Goal: Communication & Community: Answer question/provide support

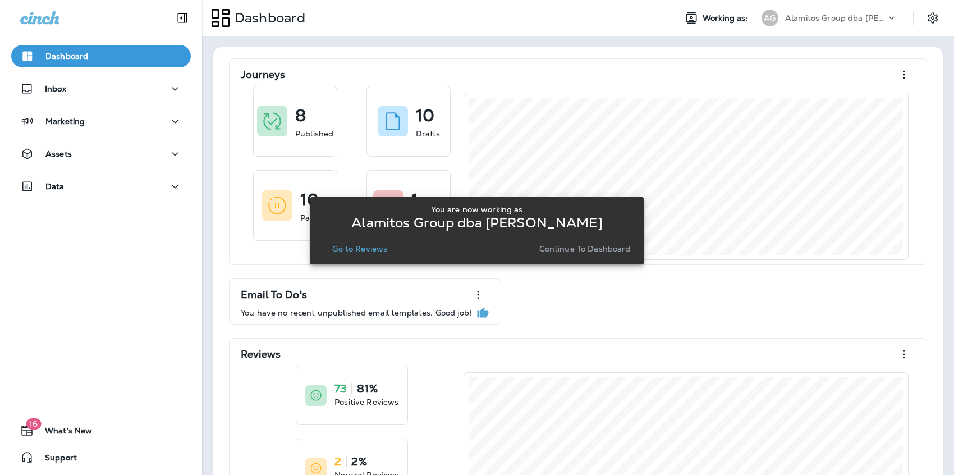
click at [353, 244] on p "Go to Reviews" at bounding box center [359, 248] width 55 height 9
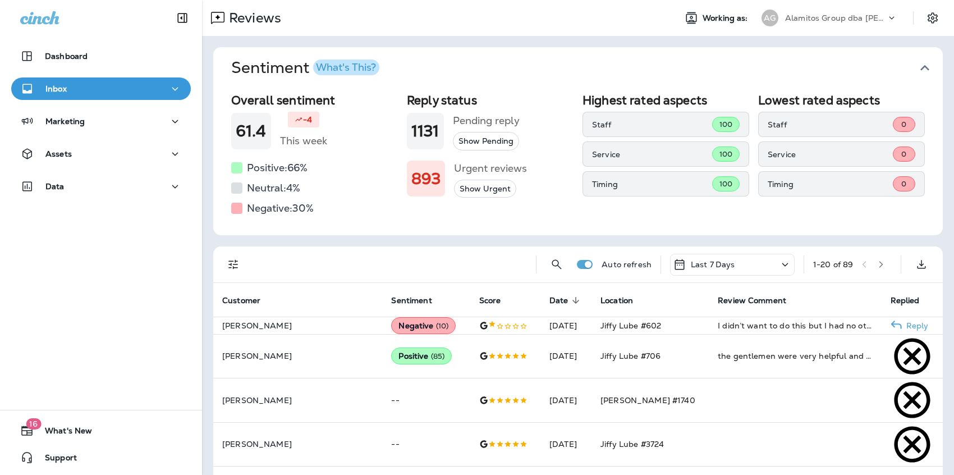
click at [489, 331] on div at bounding box center [505, 325] width 52 height 11
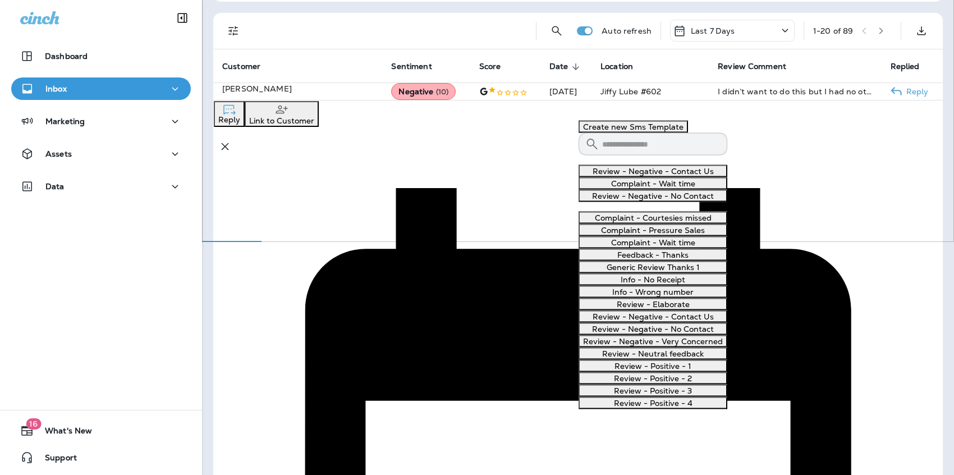
click at [664, 177] on button "Review - Negative - Contact Us" at bounding box center [652, 171] width 149 height 12
type textarea "**********"
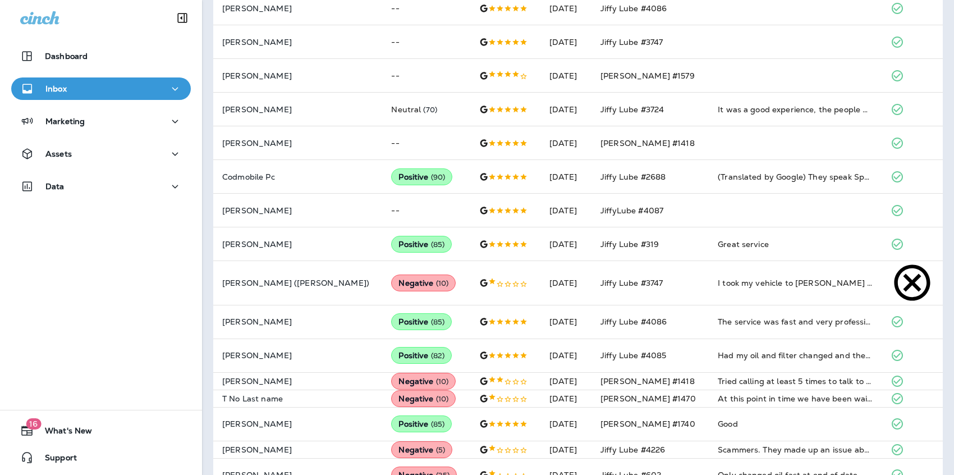
scroll to position [502, 0]
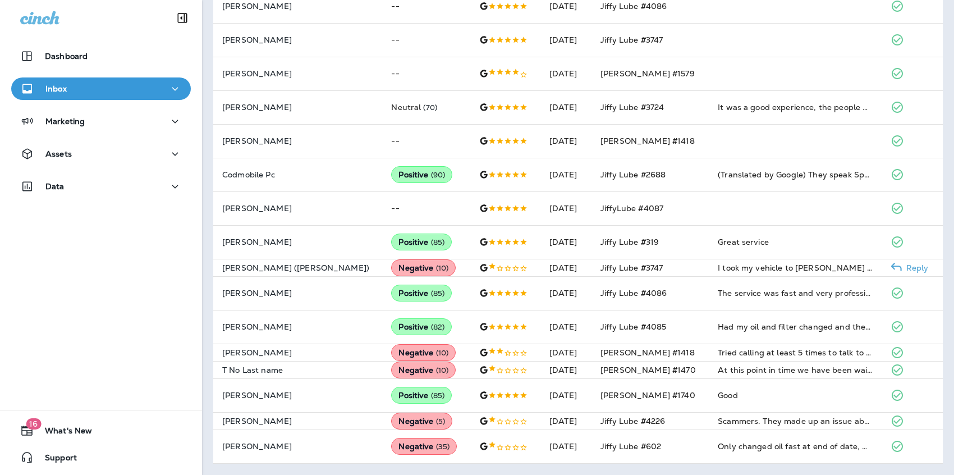
click at [685, 259] on td "Jiffy Lube #3747" at bounding box center [649, 267] width 117 height 17
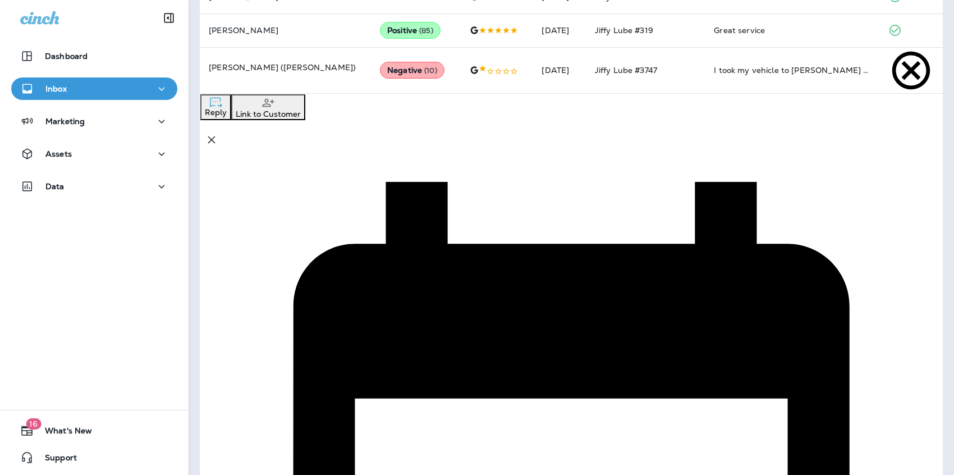
scroll to position [691, 0]
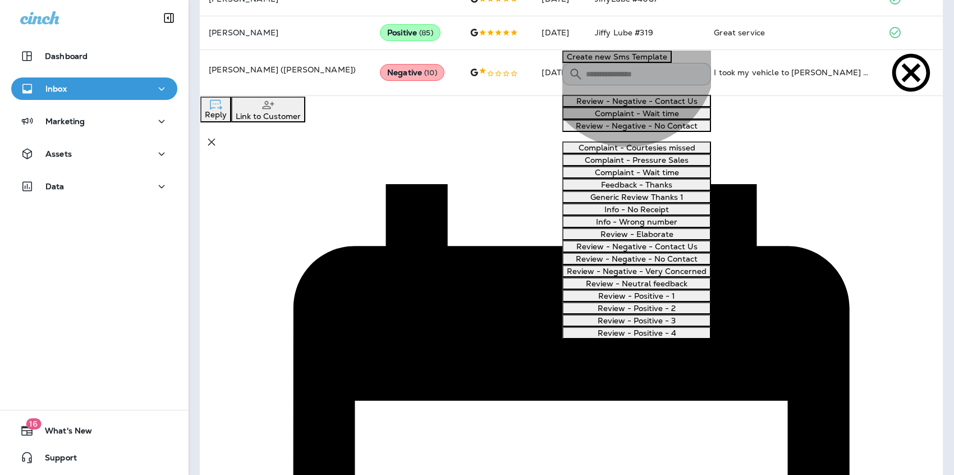
click at [637, 107] on button "Review - Negative - Contact Us" at bounding box center [636, 101] width 149 height 12
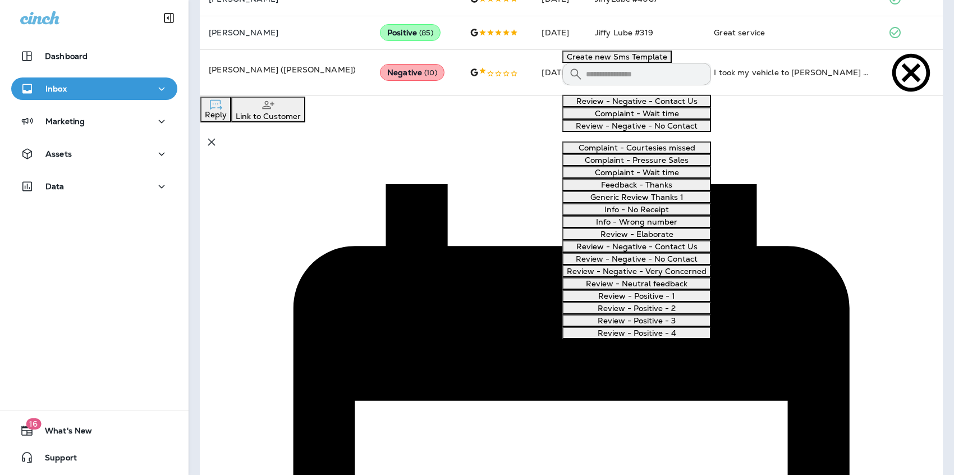
type textarea "**********"
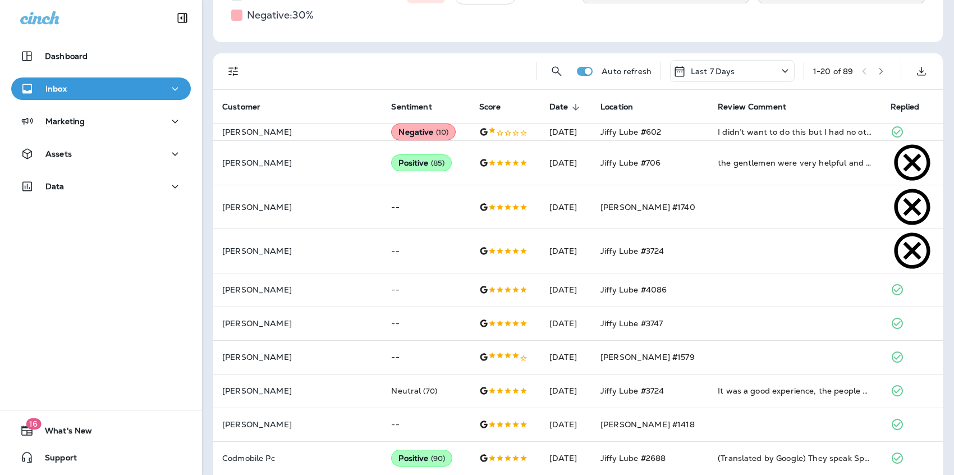
scroll to position [0, 0]
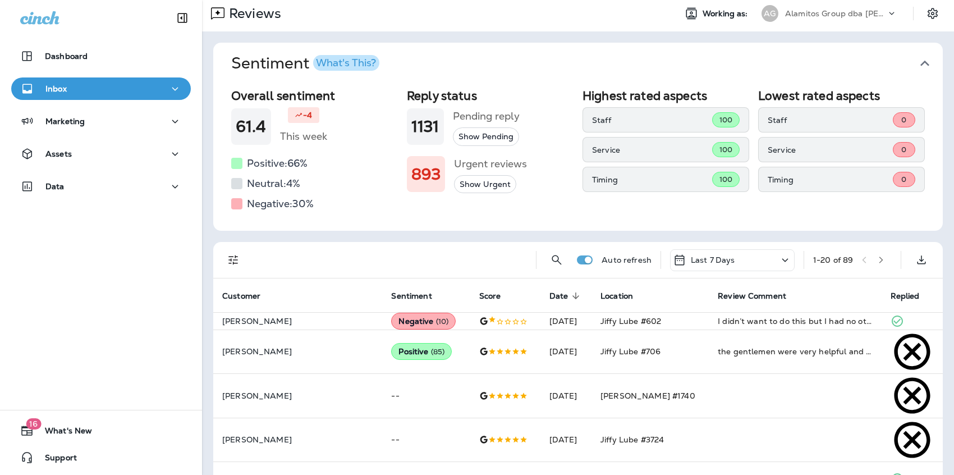
click at [230, 258] on icon "Filters" at bounding box center [233, 259] width 13 height 13
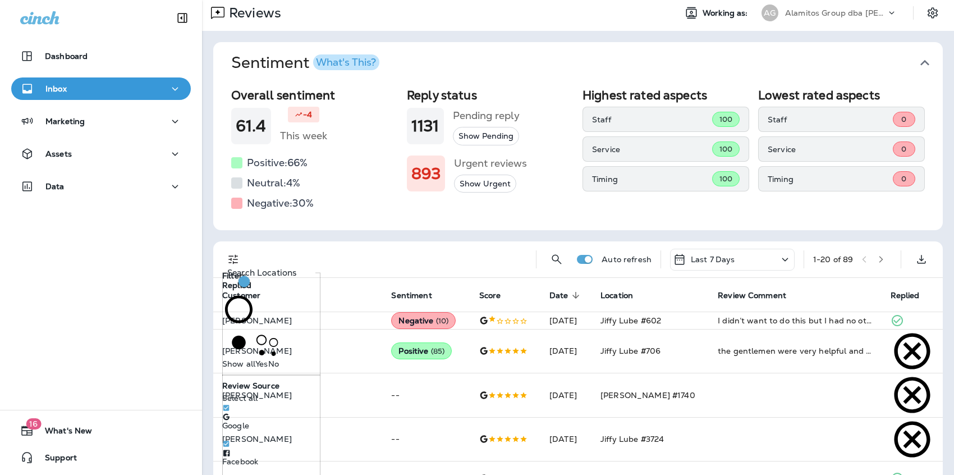
scroll to position [1, 0]
click at [268, 364] on span "No" at bounding box center [273, 363] width 11 height 10
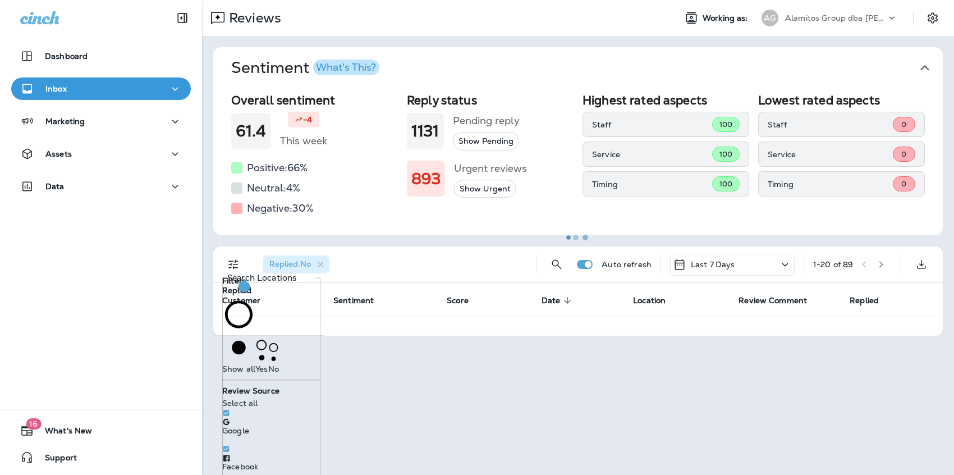
scroll to position [19, 0]
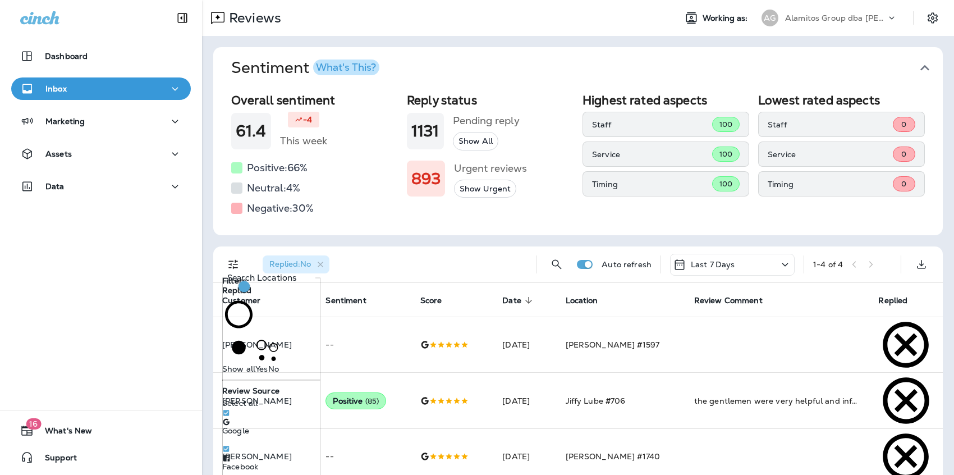
click at [597, 204] on div "Highest rated aspects Staff 100 Service 100 Timing 100" at bounding box center [665, 155] width 167 height 124
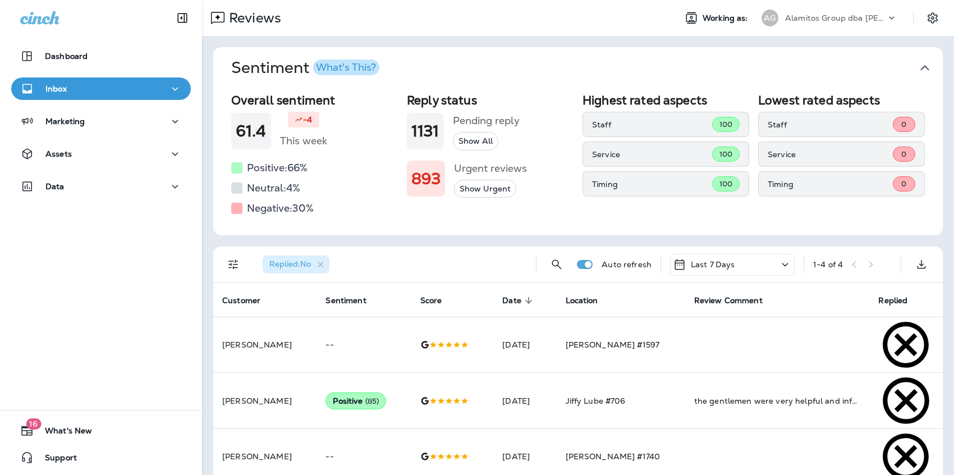
click at [845, 12] on div "Alamitos Group dba [PERSON_NAME]" at bounding box center [835, 18] width 101 height 17
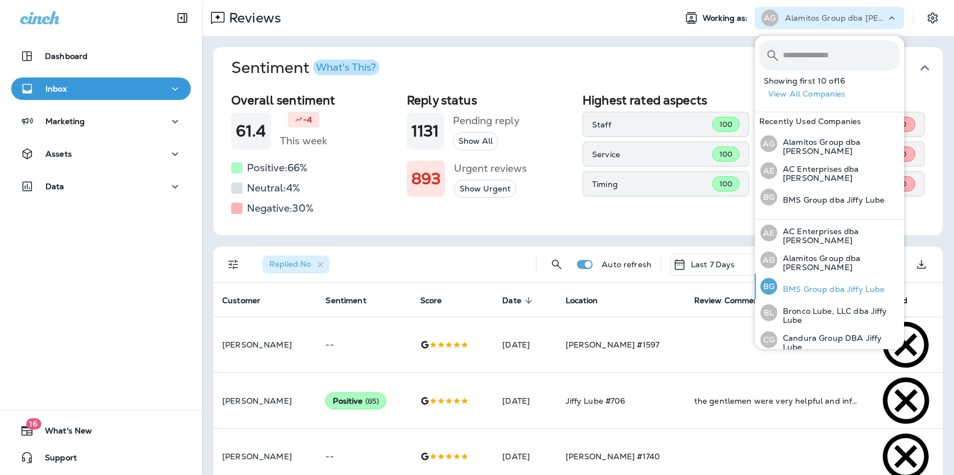
click at [834, 288] on p "BMS Group dba Jiffy Lube" at bounding box center [830, 288] width 107 height 9
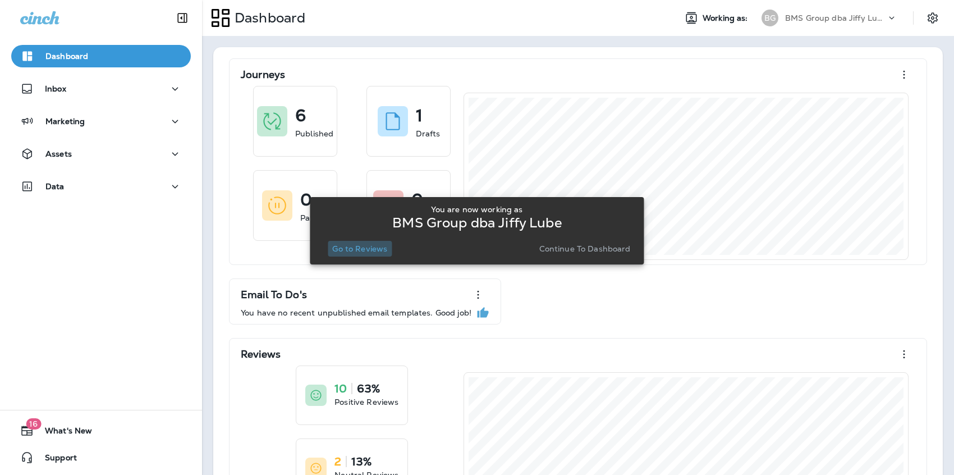
click at [352, 241] on button "Go to Reviews" at bounding box center [360, 249] width 64 height 16
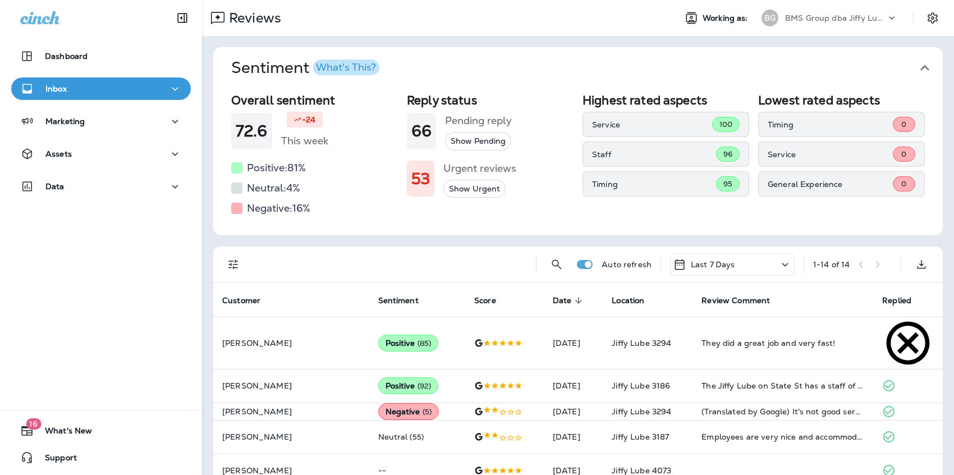
click at [507, 27] on div "Reviews" at bounding box center [434, 18] width 464 height 22
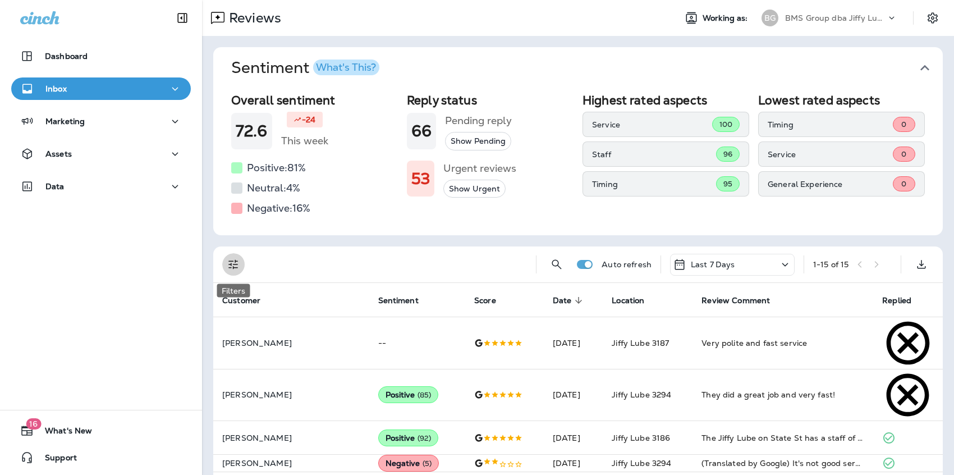
click at [231, 268] on icon "Filters" at bounding box center [233, 263] width 13 height 13
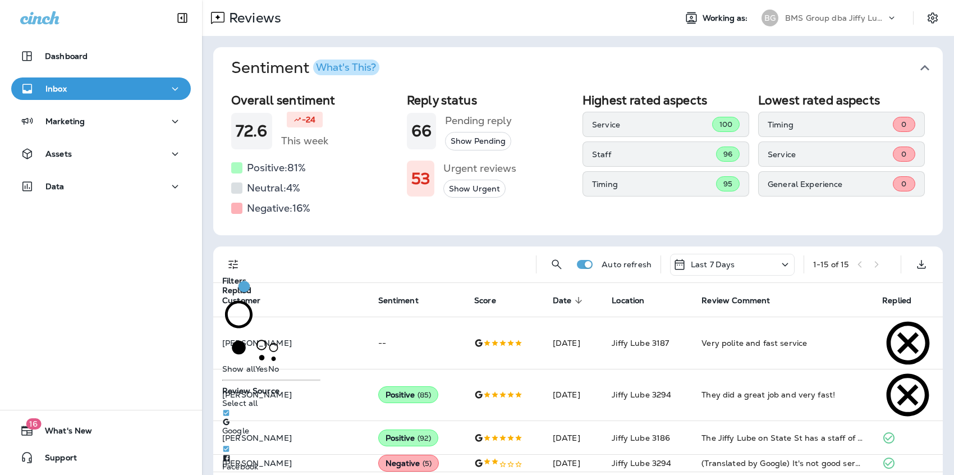
click at [268, 367] on label "No" at bounding box center [273, 357] width 11 height 31
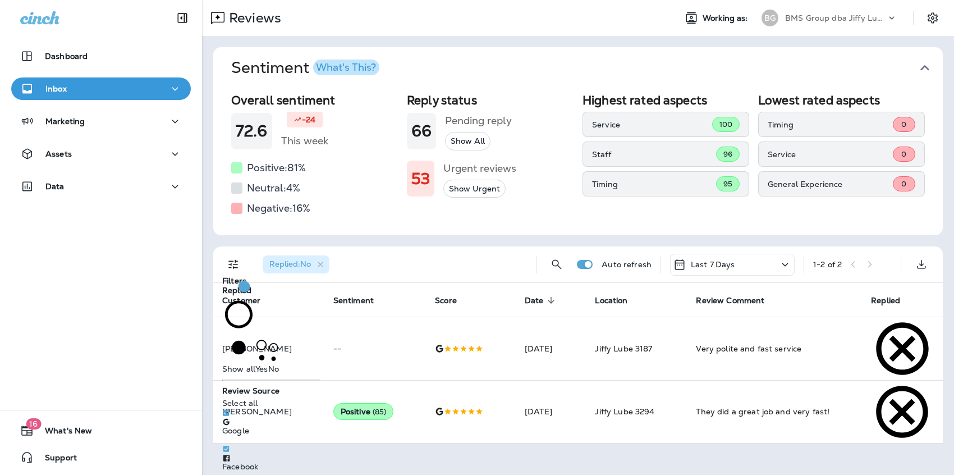
click at [818, 434] on div "Reviews Working as: BG BMS Group dba Jiffy Lube Sentiment What's This? Overall …" at bounding box center [578, 237] width 752 height 475
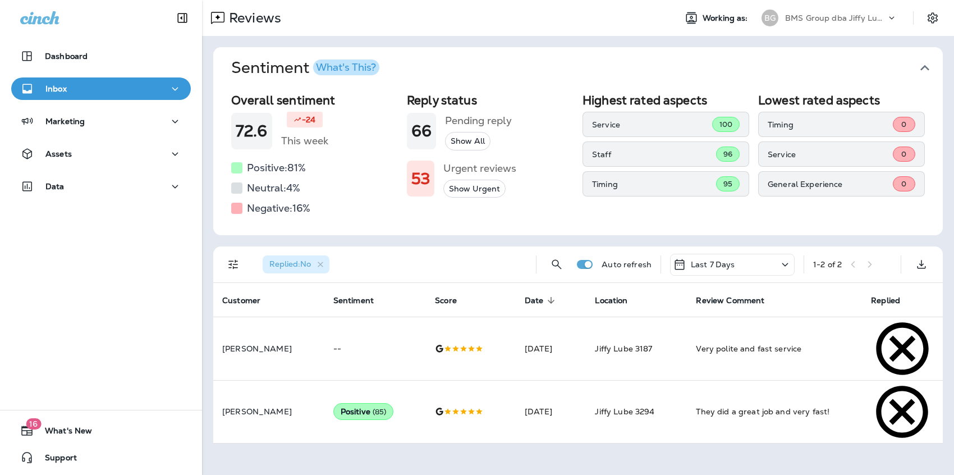
click at [855, 19] on p "BMS Group dba Jiffy Lube" at bounding box center [835, 17] width 101 height 9
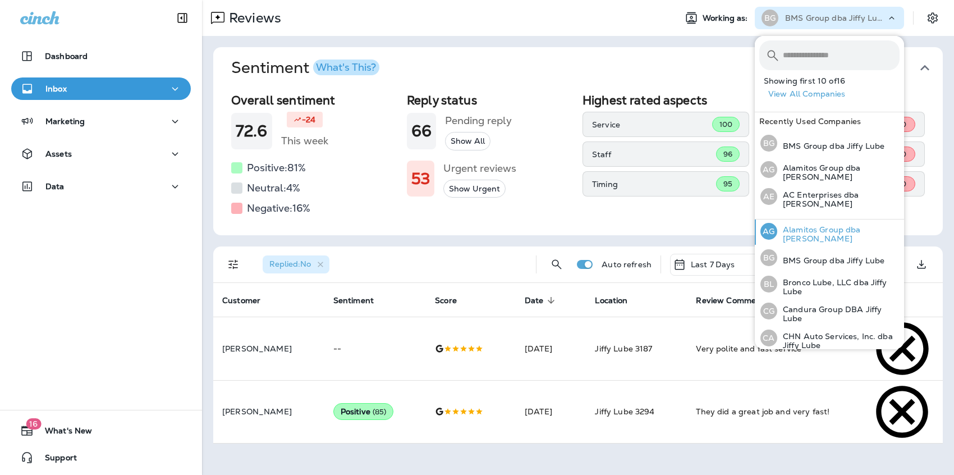
scroll to position [30, 0]
click at [829, 306] on p "Candura Group DBA Jiffy Lube" at bounding box center [838, 312] width 122 height 18
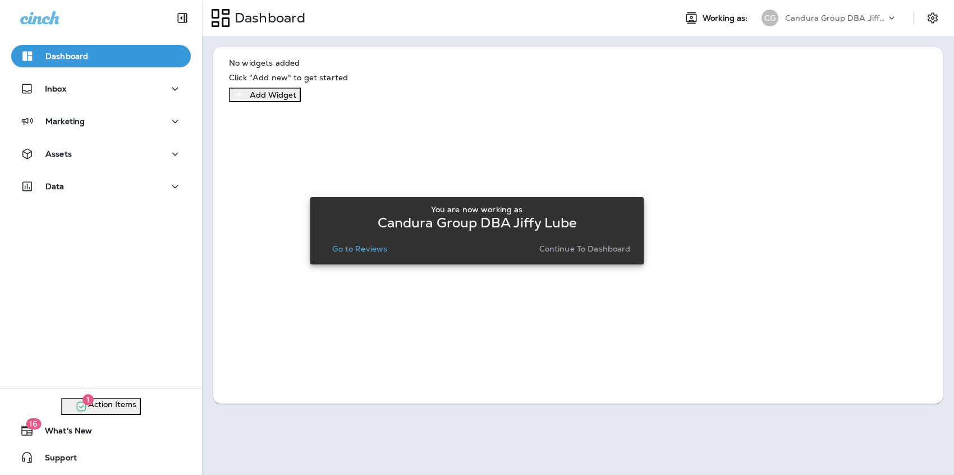
click at [341, 247] on p "Go to Reviews" at bounding box center [359, 248] width 55 height 9
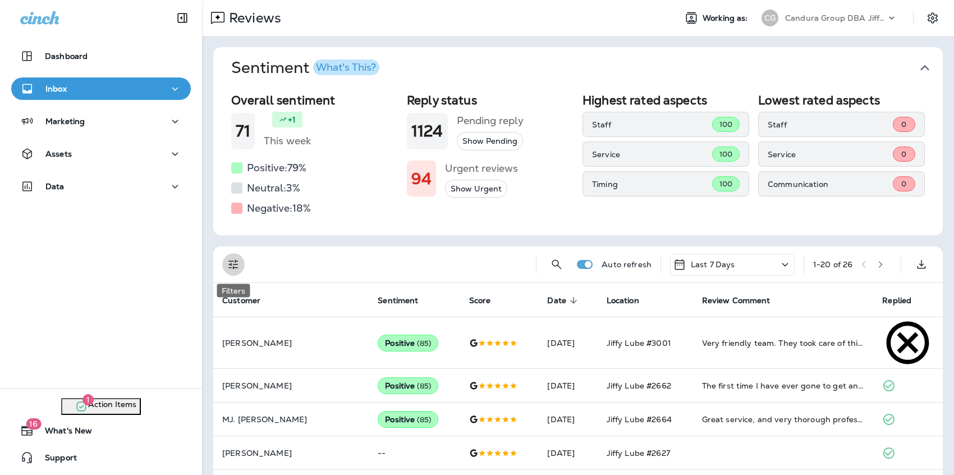
click at [235, 263] on icon "Filters" at bounding box center [233, 263] width 13 height 13
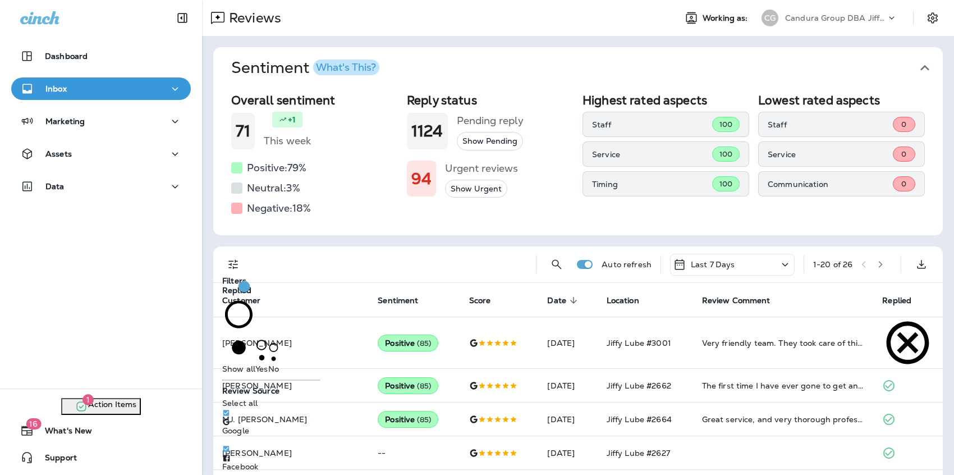
click at [268, 364] on span "No" at bounding box center [273, 368] width 11 height 10
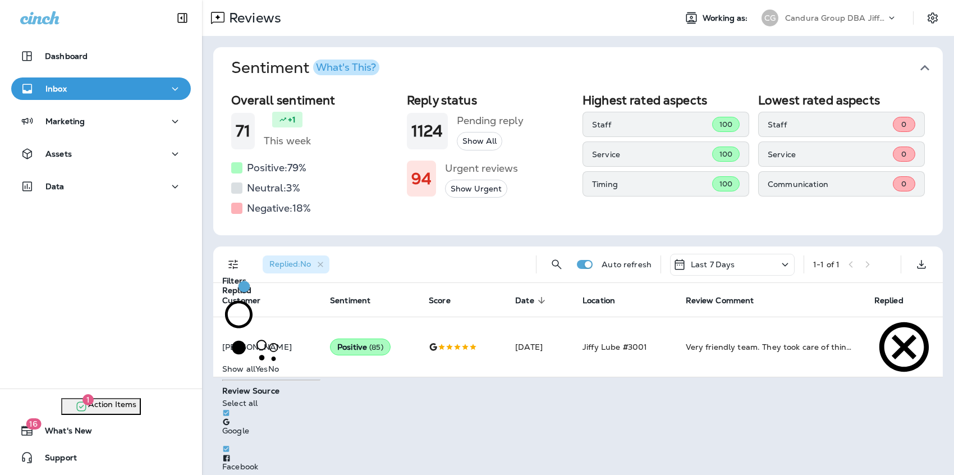
click at [661, 398] on div "Reviews Working as: [PERSON_NAME] Group DBA [PERSON_NAME] Sentiment What's This…" at bounding box center [578, 237] width 752 height 475
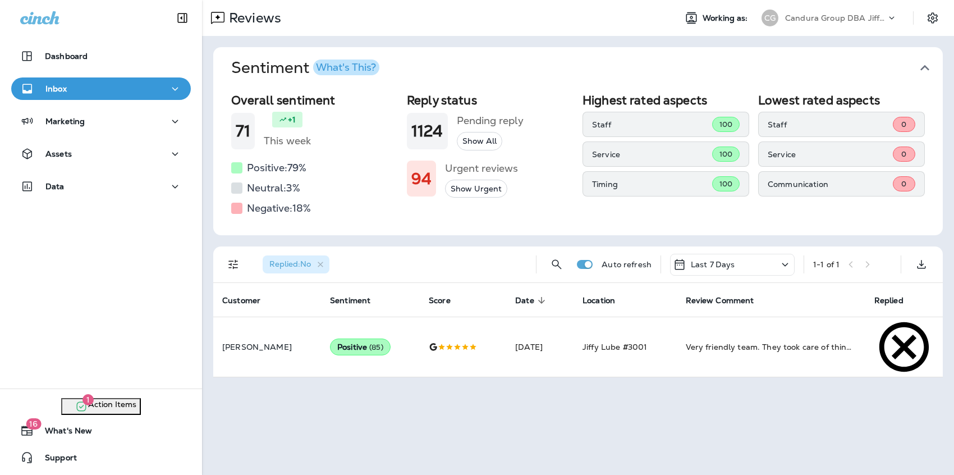
click at [829, 12] on div "Candura Group DBA Jiffy Lube" at bounding box center [835, 18] width 101 height 17
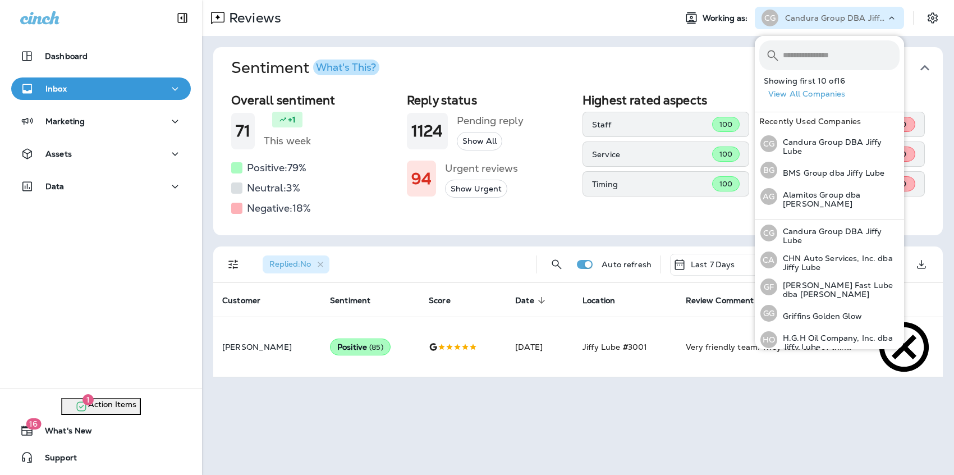
scroll to position [111, 0]
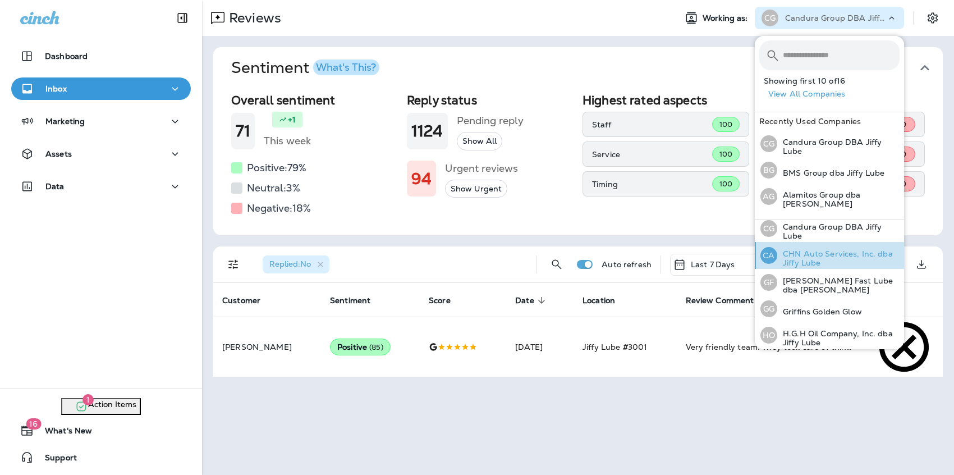
click at [807, 260] on p "CHN Auto Services, Inc. dba Jiffy Lube" at bounding box center [838, 258] width 122 height 18
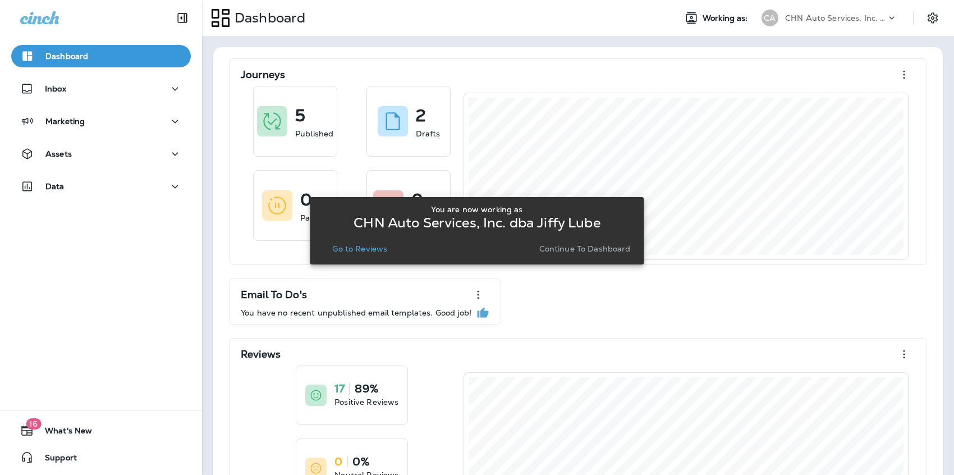
click at [378, 249] on p "Go to Reviews" at bounding box center [359, 248] width 55 height 9
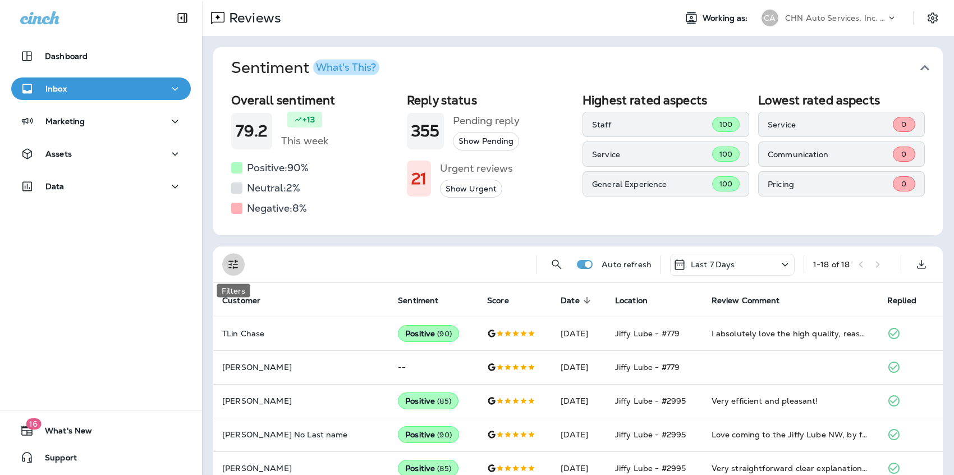
click at [238, 265] on icon "Filters" at bounding box center [233, 263] width 13 height 13
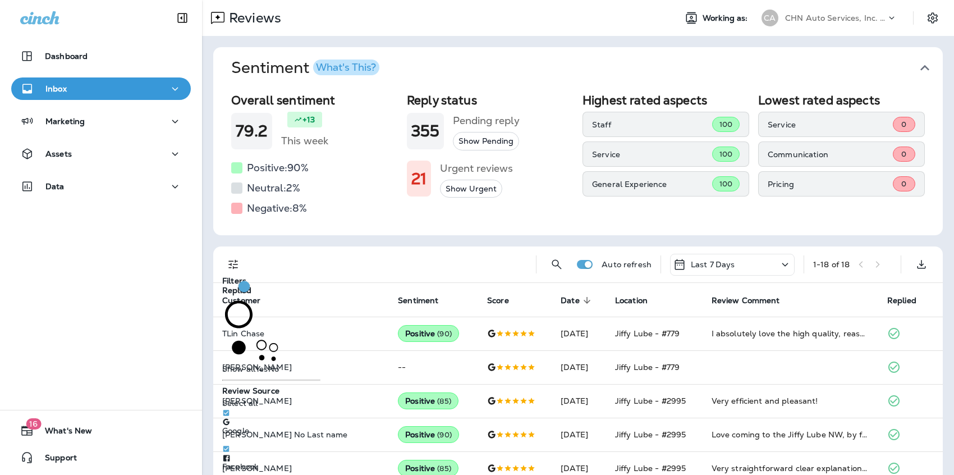
click at [268, 368] on span "No" at bounding box center [273, 368] width 11 height 10
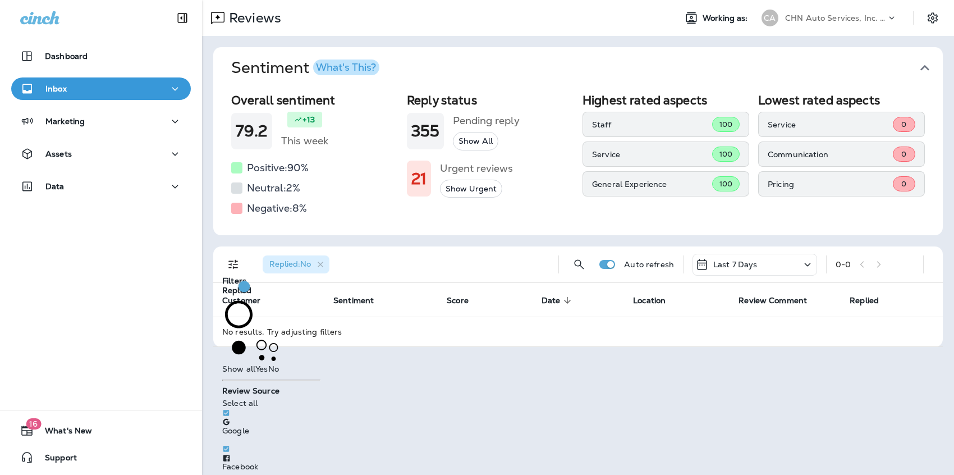
click at [576, 417] on div "Reviews Working as: CA CHN Auto Services, Inc. dba Jiffy Lube Sentiment What's …" at bounding box center [578, 237] width 752 height 475
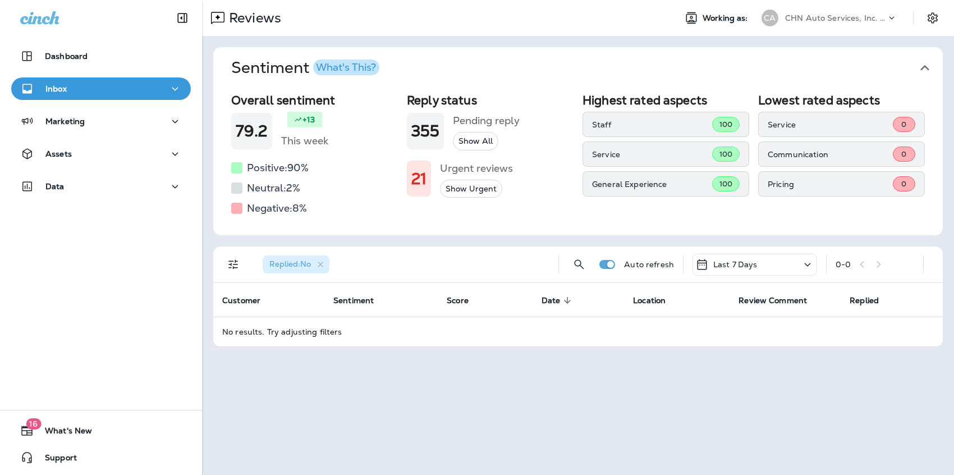
click at [826, 17] on p "CHN Auto Services, Inc. dba Jiffy Lube" at bounding box center [835, 17] width 101 height 9
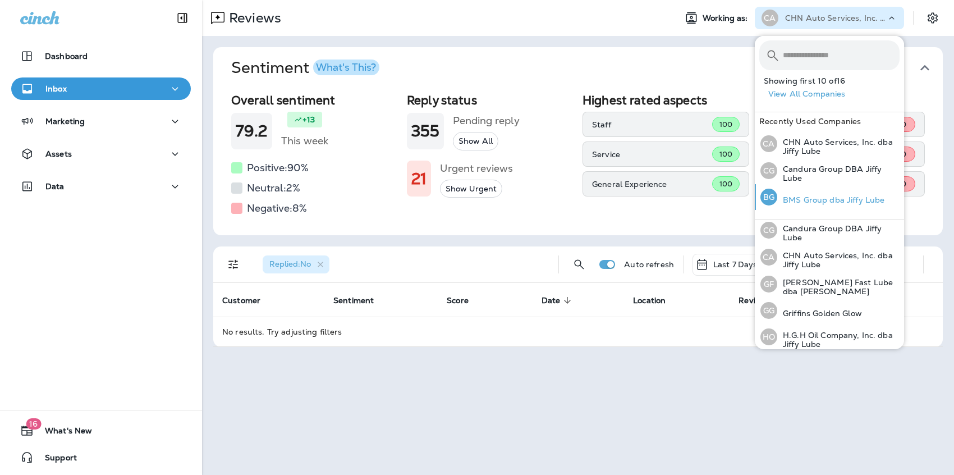
scroll to position [117, 0]
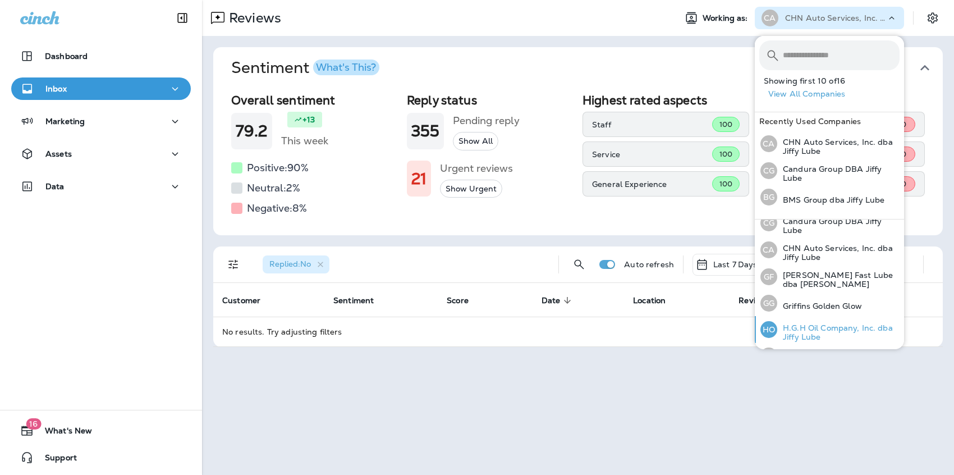
click at [813, 331] on p "H.G.H Oil Company, Inc. dba Jiffy Lube" at bounding box center [838, 332] width 122 height 18
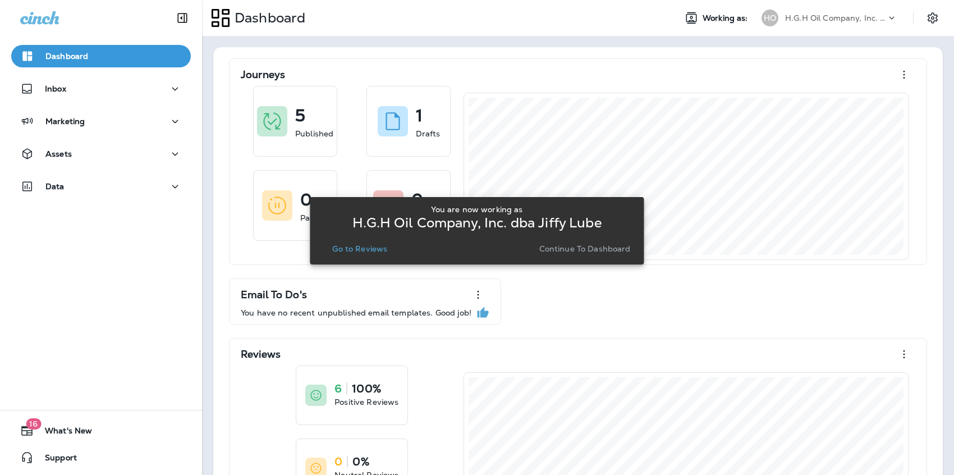
click at [367, 247] on p "Go to Reviews" at bounding box center [359, 248] width 55 height 9
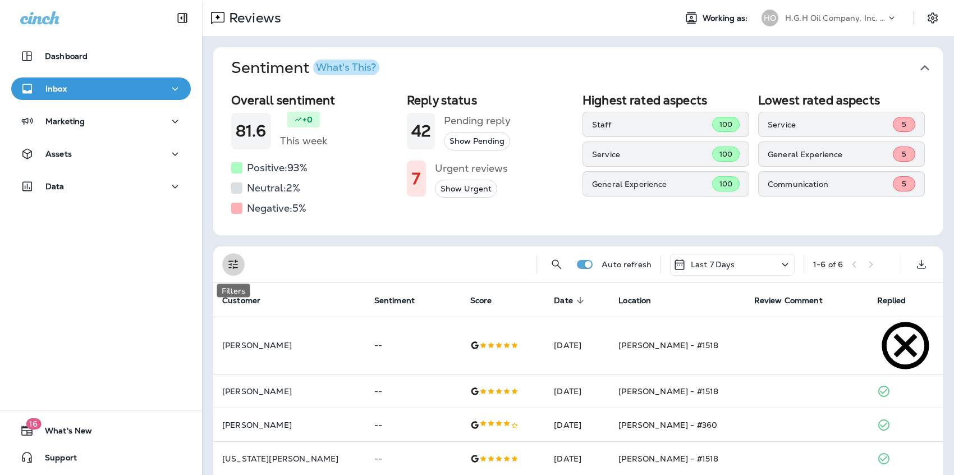
click at [238, 259] on icon "Filters" at bounding box center [233, 263] width 13 height 13
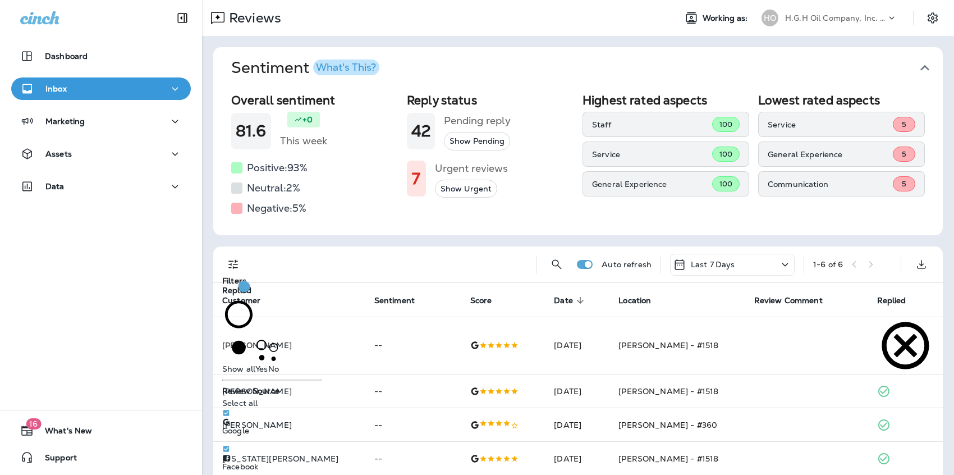
click at [268, 363] on span "No" at bounding box center [273, 368] width 11 height 10
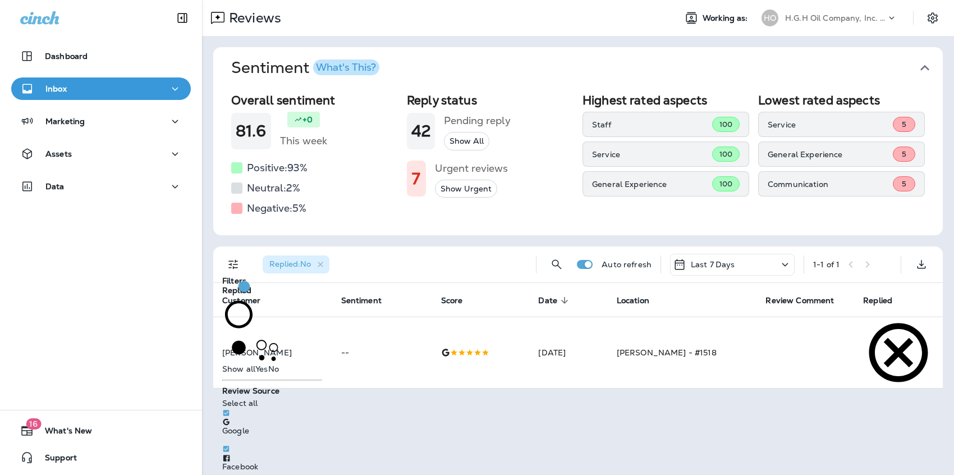
click at [852, 399] on div "Reviews Working as: HO H.G.H Oil Company, Inc. dba Jiffy Lube Sentiment What's …" at bounding box center [578, 237] width 752 height 475
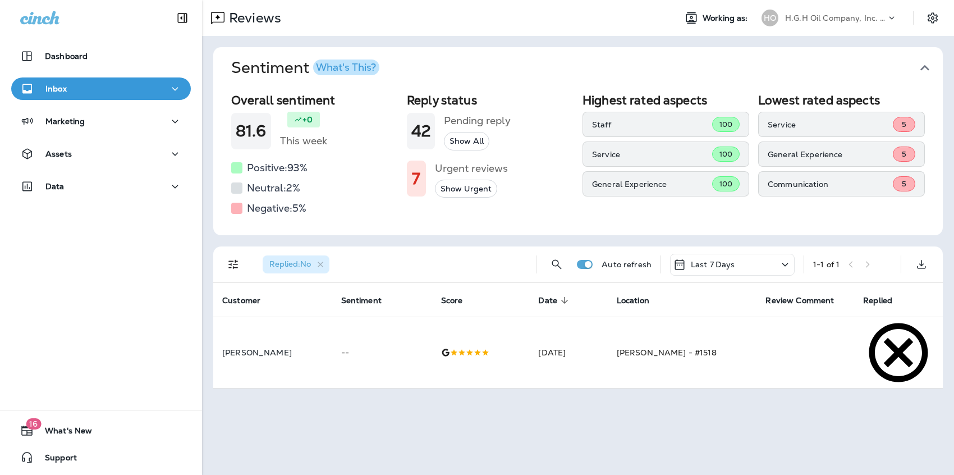
click at [848, 21] on p "H.G.H Oil Company, Inc. dba Jiffy Lube" at bounding box center [835, 17] width 101 height 9
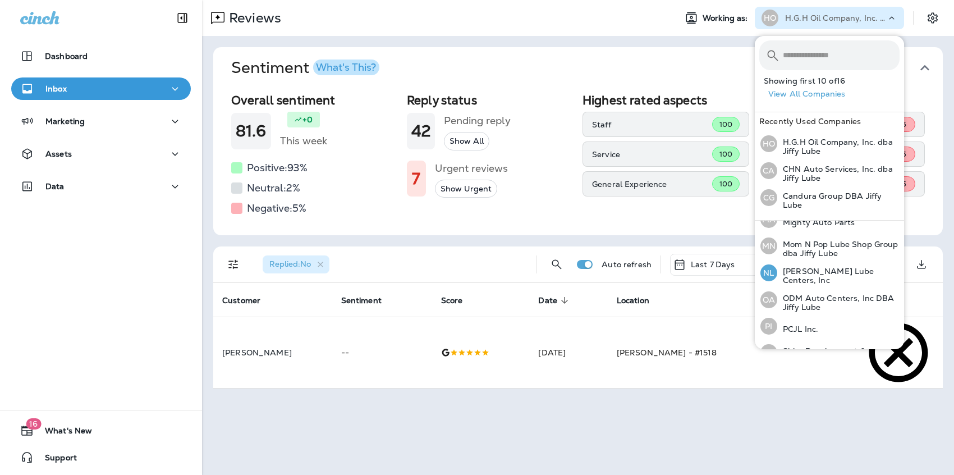
scroll to position [259, 0]
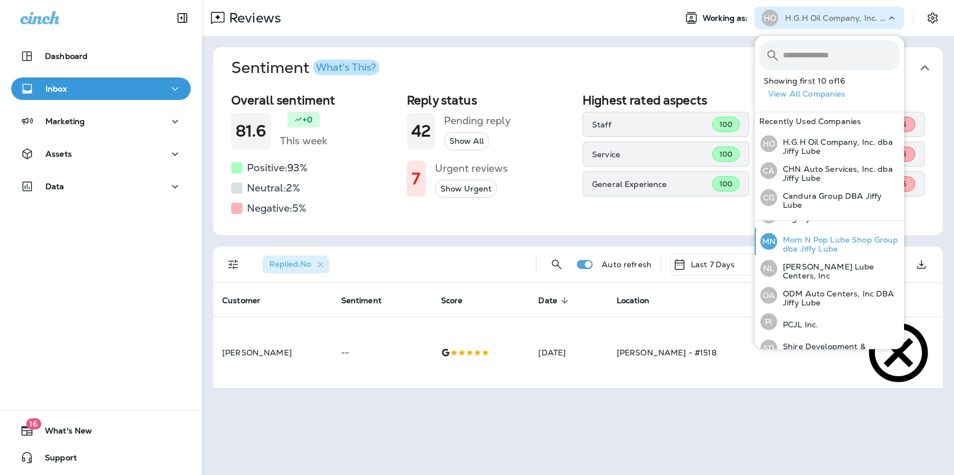
click at [834, 239] on p "Mom N Pop Lube Shop Group dba Jiffy Lube" at bounding box center [838, 244] width 122 height 18
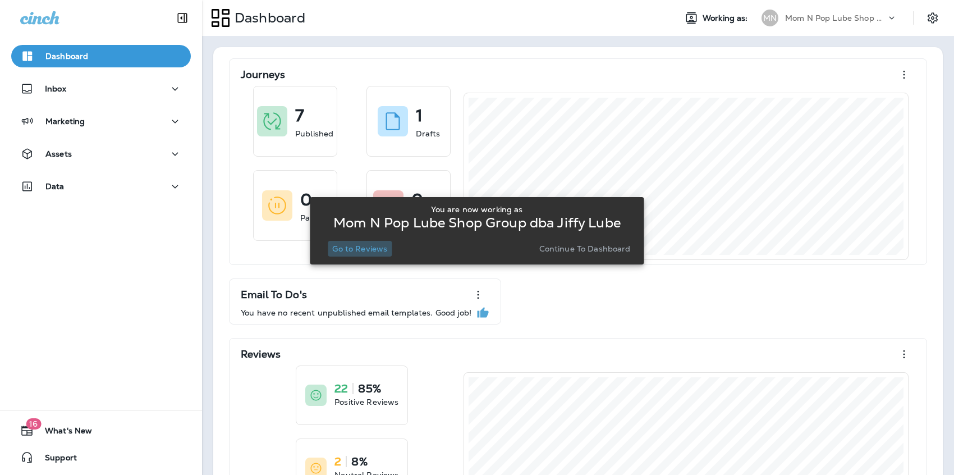
click at [370, 246] on p "Go to Reviews" at bounding box center [359, 248] width 55 height 9
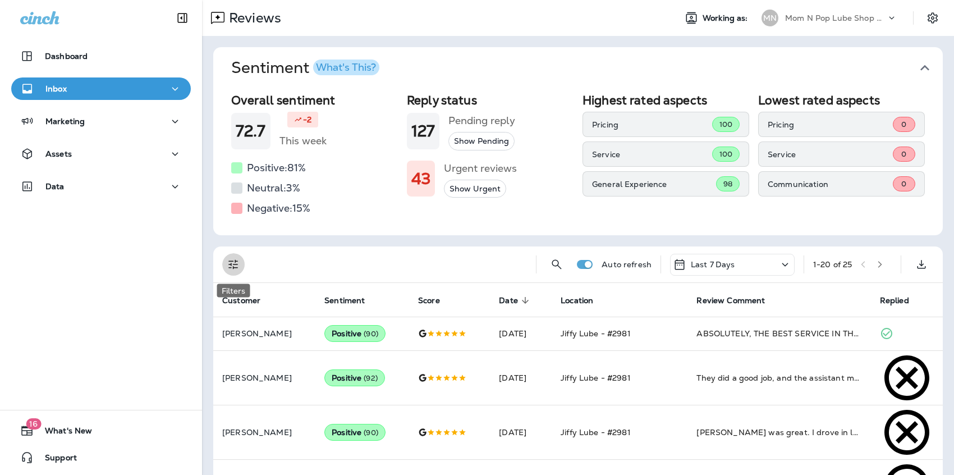
click at [229, 264] on icon "Filters" at bounding box center [233, 265] width 10 height 10
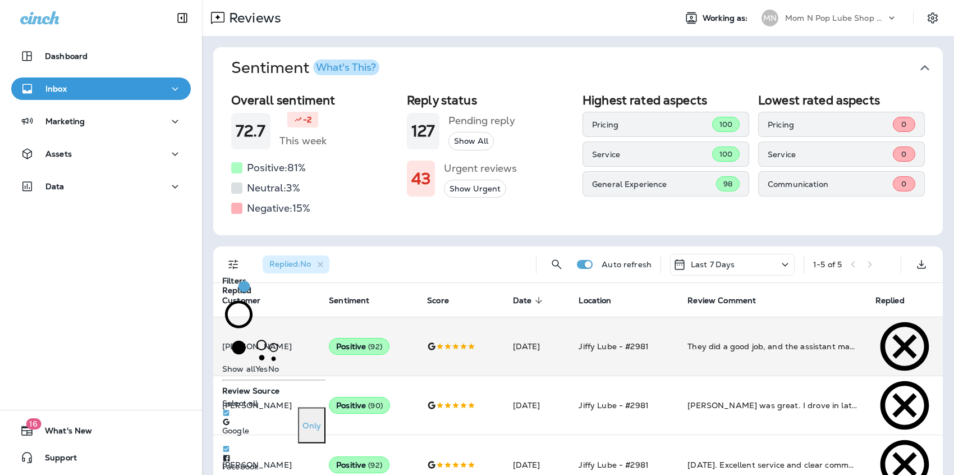
scroll to position [66, 0]
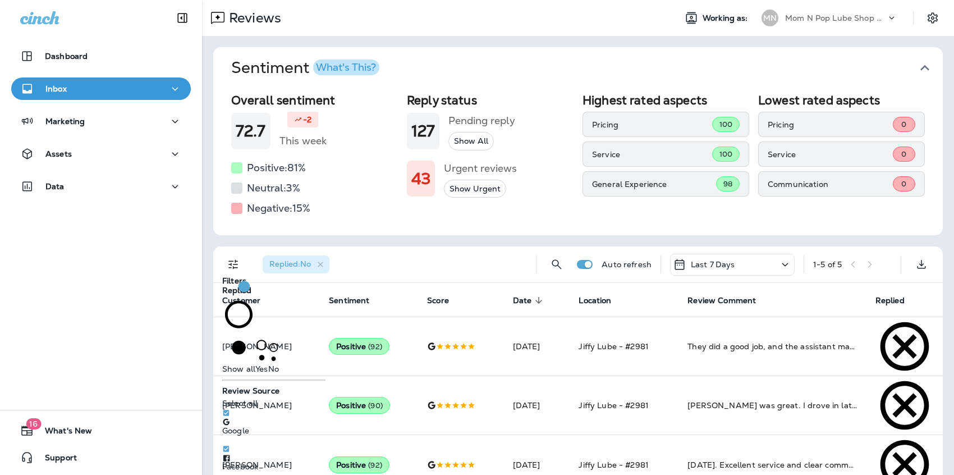
click at [569, 223] on div "Overall sentiment 72.7 -2 This week Positive: 81 % Neutral: 3 % Negative: 15 % …" at bounding box center [577, 162] width 729 height 146
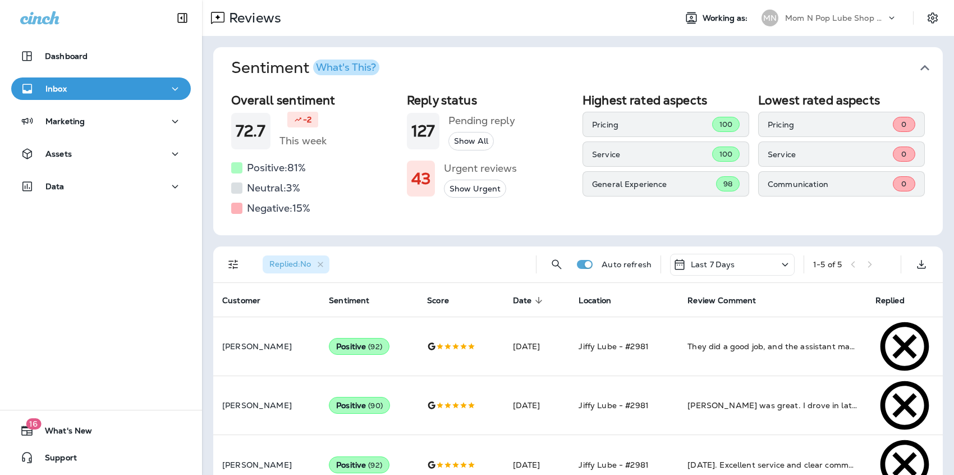
scroll to position [22, 0]
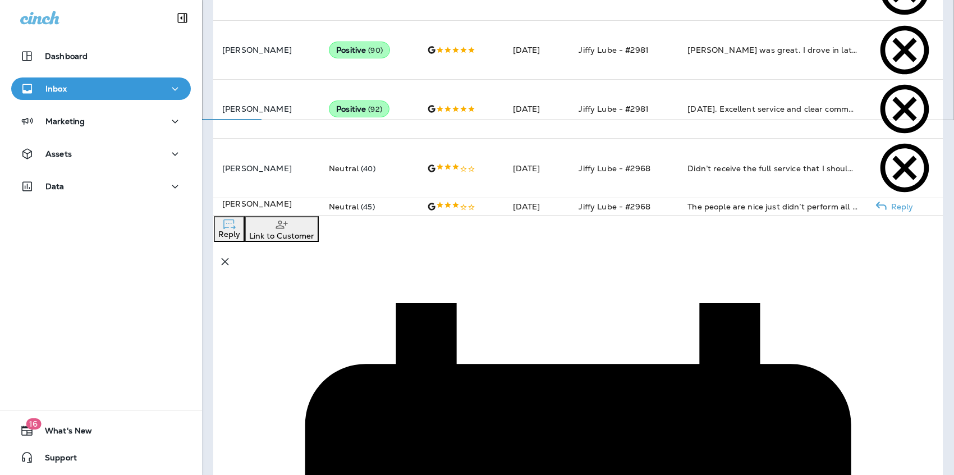
scroll to position [352, 0]
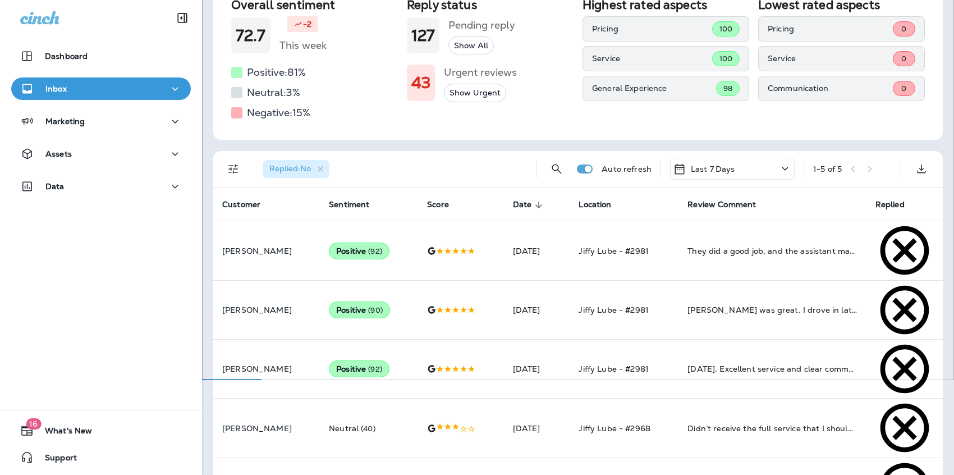
scroll to position [94, 0]
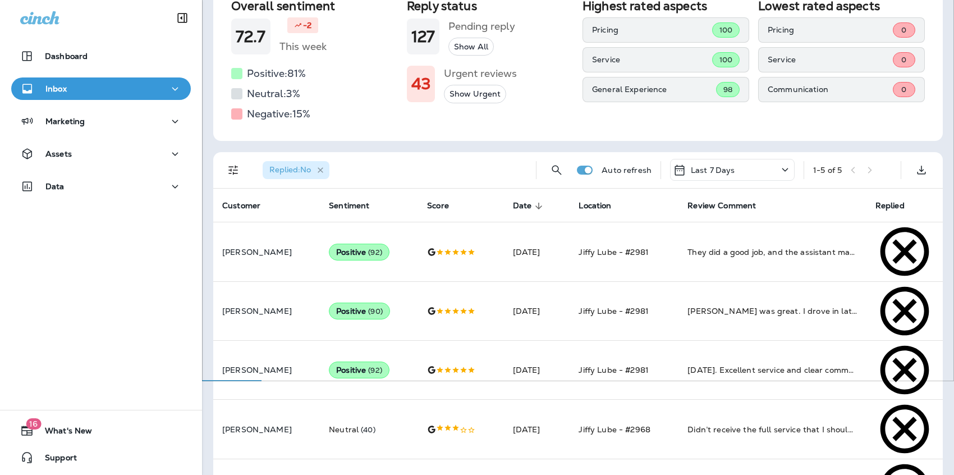
click at [323, 167] on icon "button" at bounding box center [321, 170] width 10 height 10
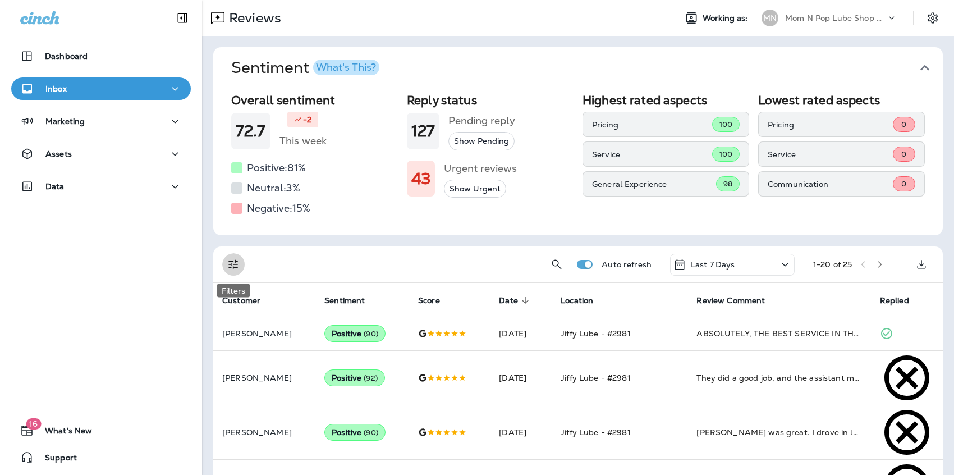
click at [237, 261] on icon "Filters" at bounding box center [233, 263] width 13 height 13
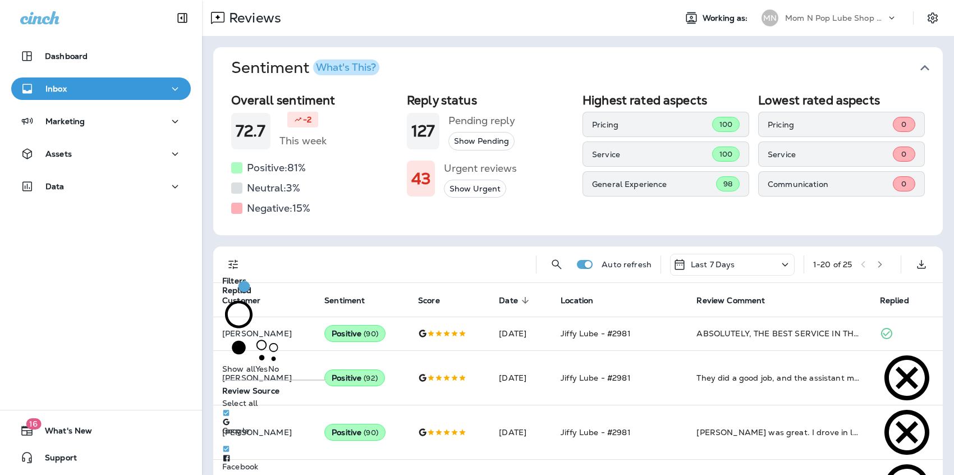
scroll to position [175, 0]
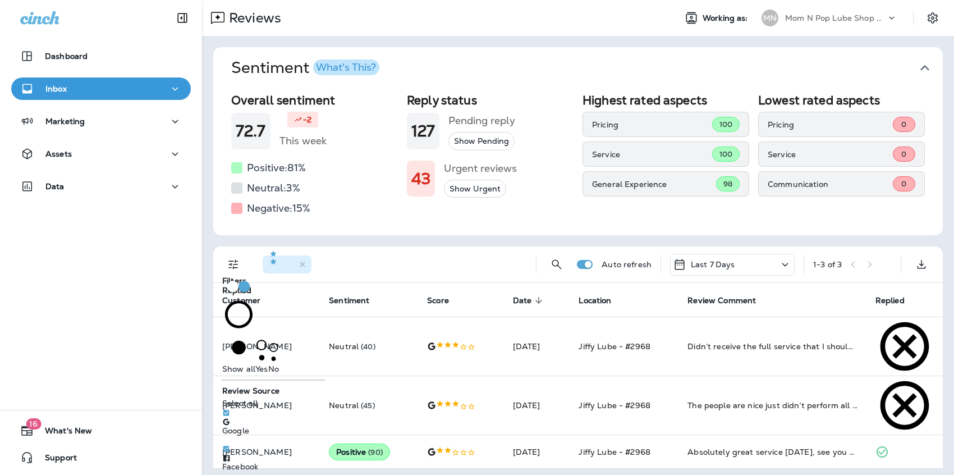
click at [504, 223] on div "Overall sentiment 72.7 -2 This week Positive: 81 % Neutral: 3 % Negative: 15 % …" at bounding box center [577, 162] width 729 height 146
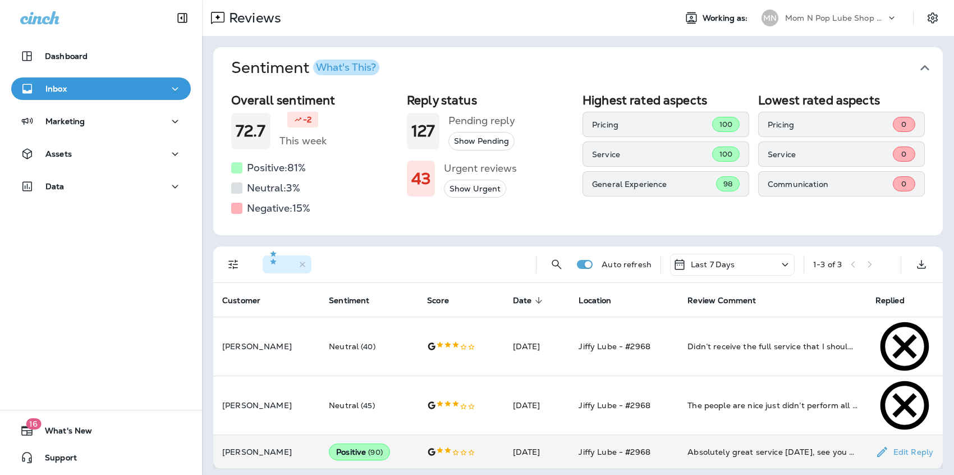
click at [744, 435] on td "Absolutely great service [DATE], see you again soon 🥰." at bounding box center [771, 452] width 187 height 34
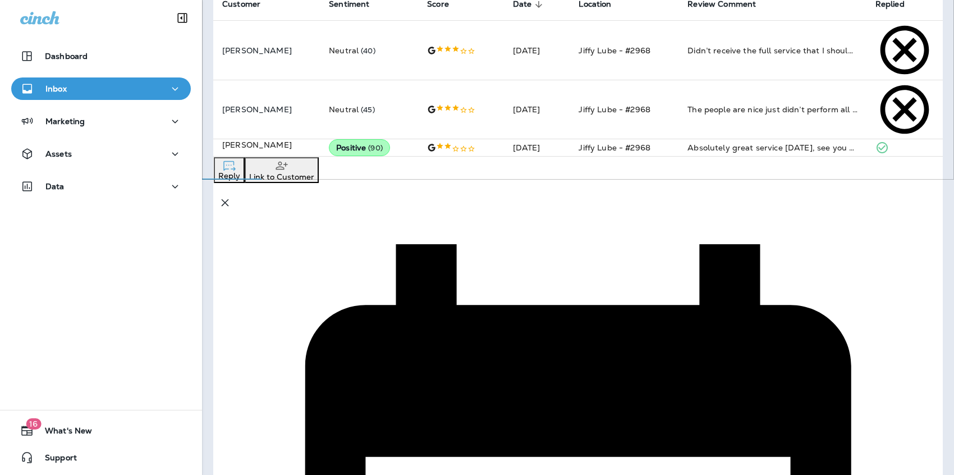
drag, startPoint x: 891, startPoint y: 371, endPoint x: 530, endPoint y: 270, distance: 374.7
drag, startPoint x: 671, startPoint y: 348, endPoint x: 572, endPoint y: 335, distance: 99.6
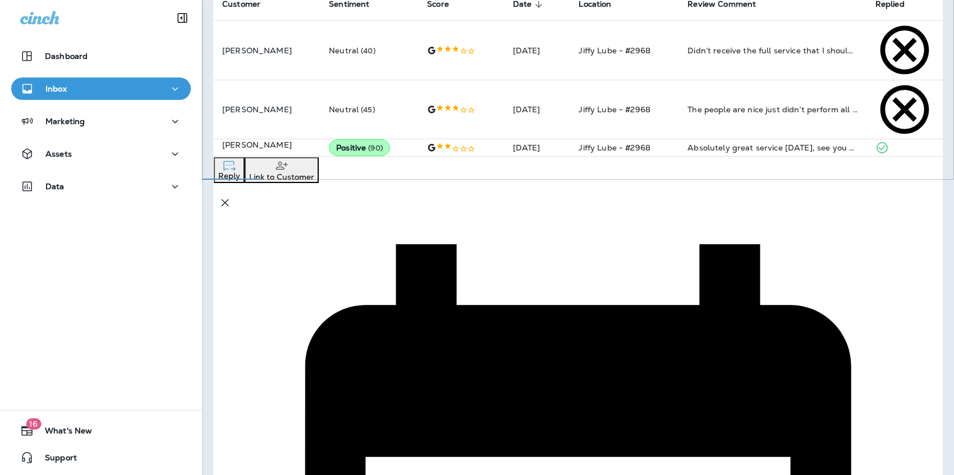
drag, startPoint x: 682, startPoint y: 372, endPoint x: 851, endPoint y: 415, distance: 174.0
click at [232, 196] on icon "button" at bounding box center [224, 202] width 13 height 13
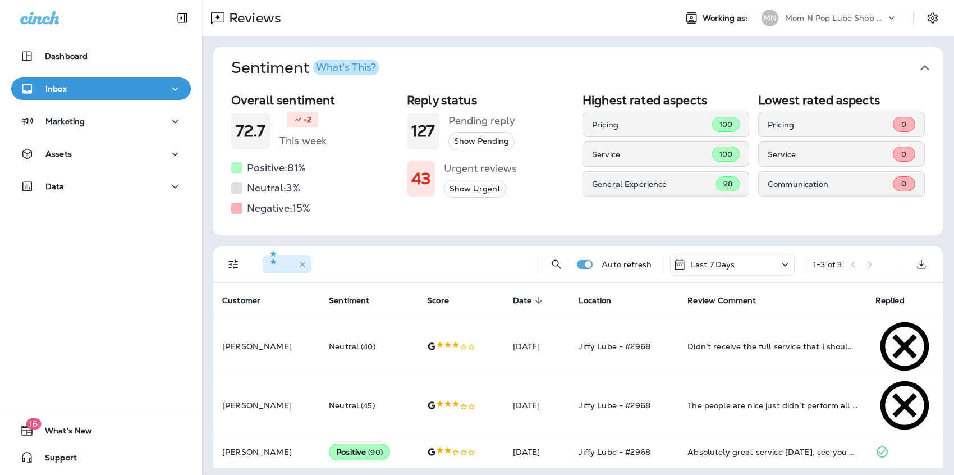
click at [307, 260] on icon "button" at bounding box center [303, 265] width 10 height 10
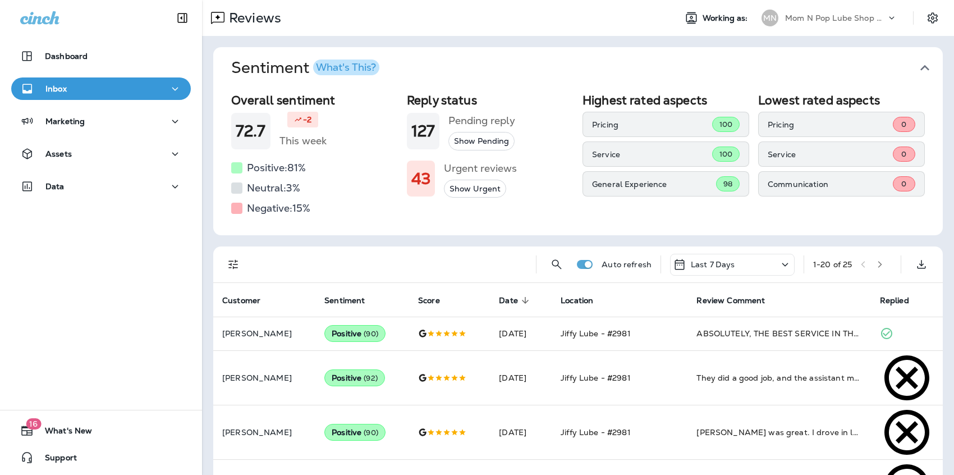
click at [234, 266] on icon "Filters" at bounding box center [233, 263] width 13 height 13
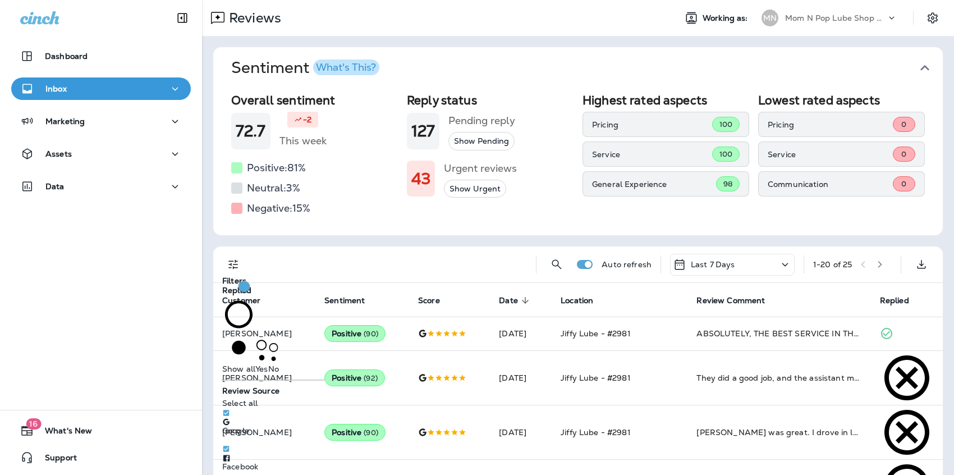
click at [268, 364] on span "No" at bounding box center [273, 368] width 11 height 10
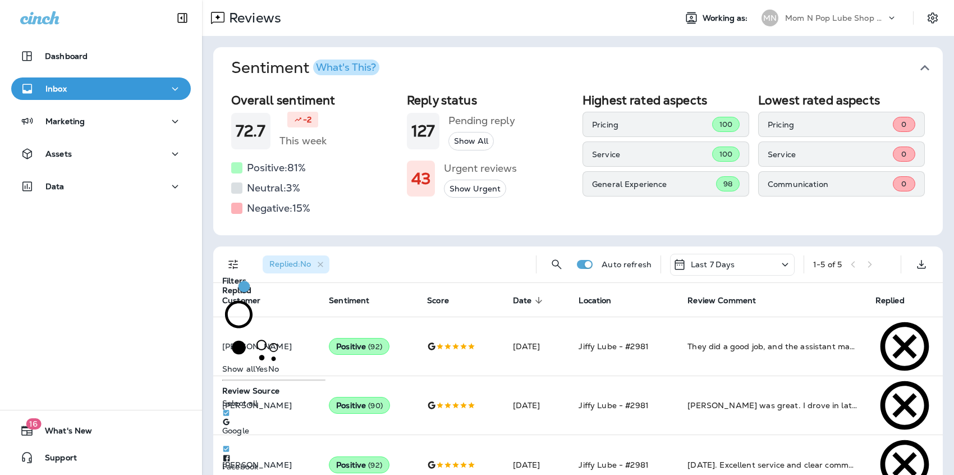
click at [466, 253] on div "Replied : No" at bounding box center [390, 264] width 273 height 36
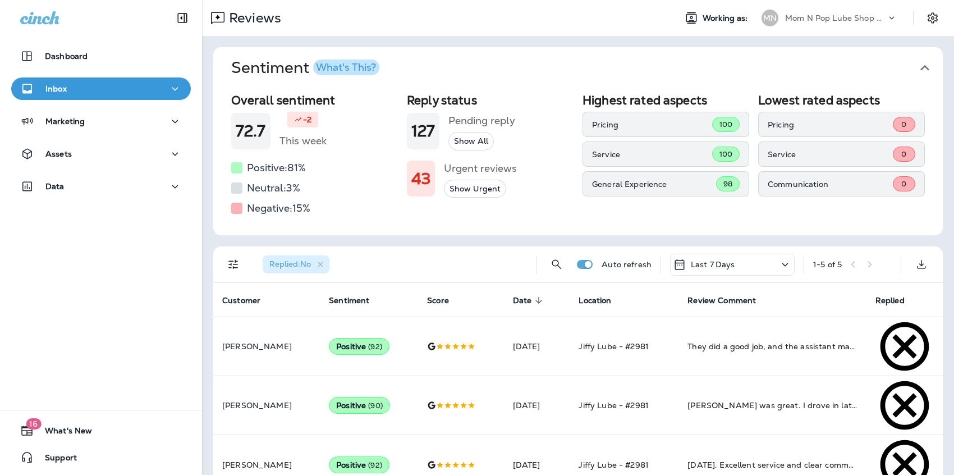
scroll to position [22, 0]
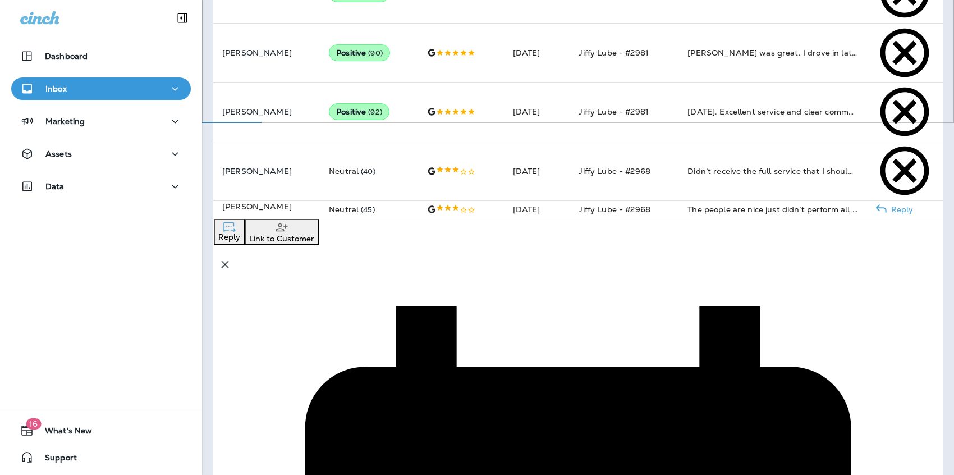
scroll to position [351, 0]
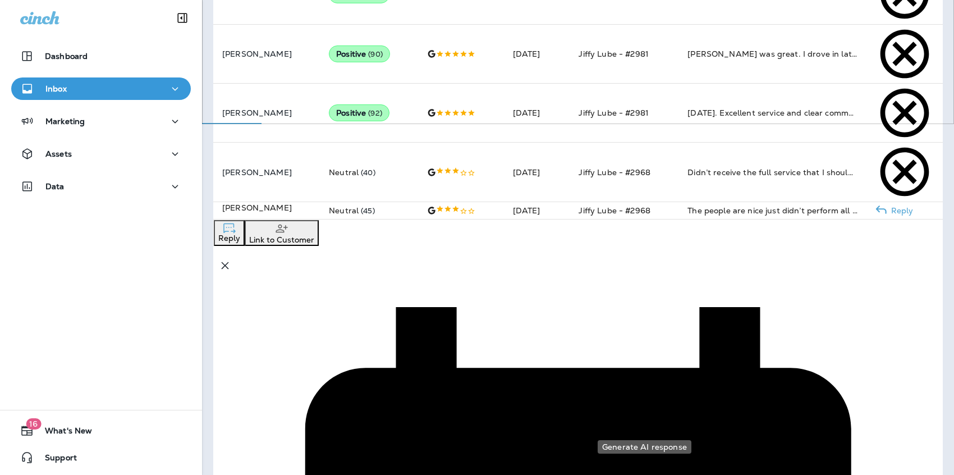
drag, startPoint x: 853, startPoint y: 359, endPoint x: 637, endPoint y: 344, distance: 216.5
drag, startPoint x: 659, startPoint y: 345, endPoint x: 523, endPoint y: 318, distance: 138.9
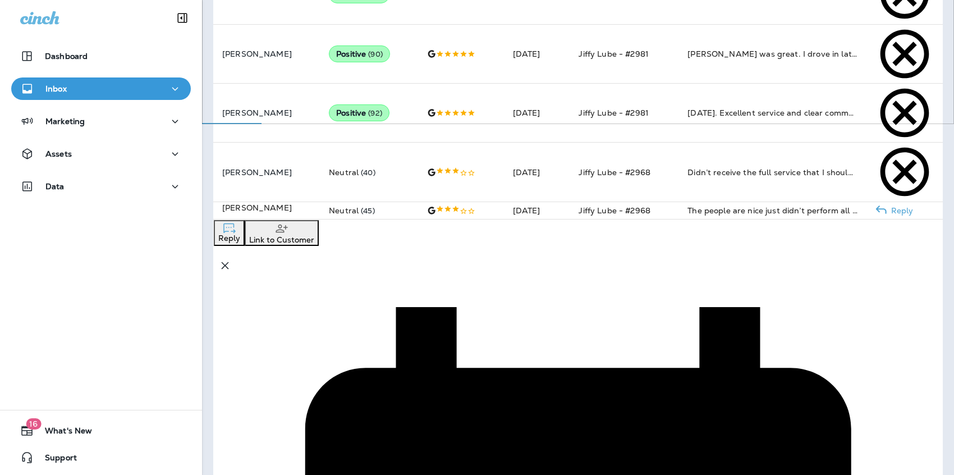
drag, startPoint x: 584, startPoint y: 332, endPoint x: 776, endPoint y: 348, distance: 193.1
drag, startPoint x: 638, startPoint y: 337, endPoint x: 569, endPoint y: 332, distance: 68.7
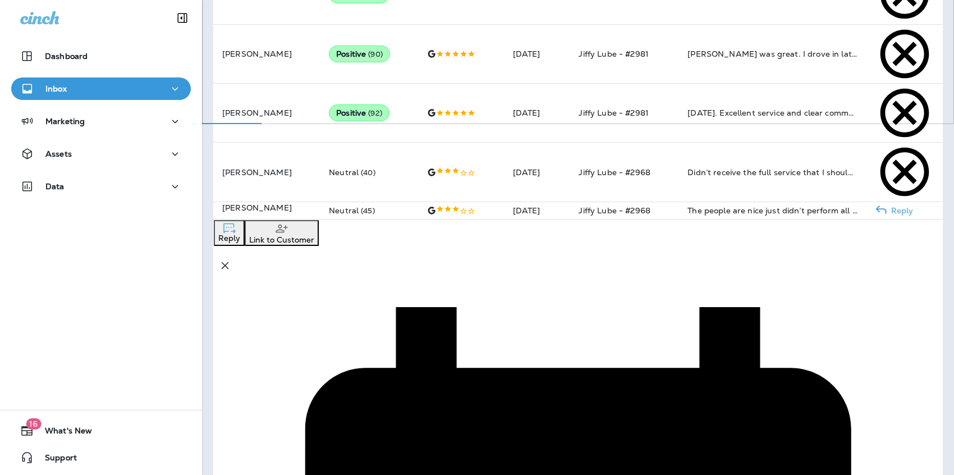
drag, startPoint x: 582, startPoint y: 330, endPoint x: 685, endPoint y: 345, distance: 104.3
drag, startPoint x: 775, startPoint y: 349, endPoint x: 747, endPoint y: 347, distance: 28.7
drag, startPoint x: 777, startPoint y: 346, endPoint x: 573, endPoint y: 324, distance: 205.3
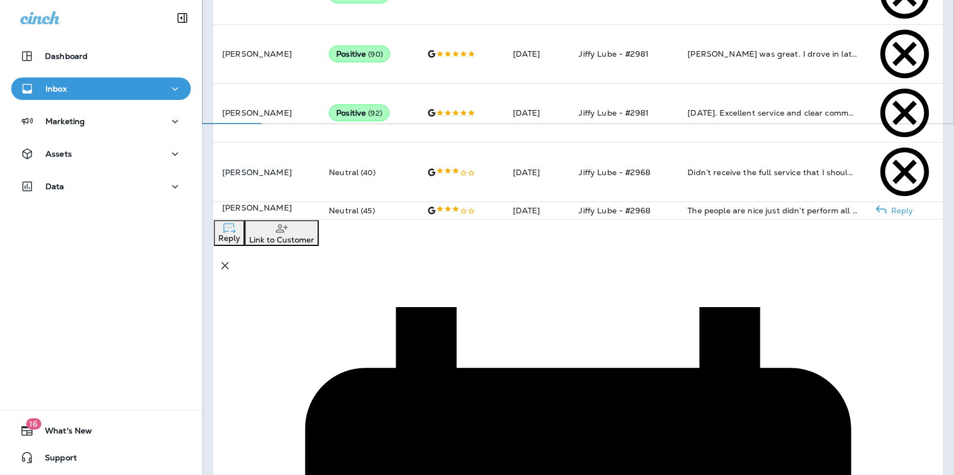
paste textarea "**********"
type textarea "**********"
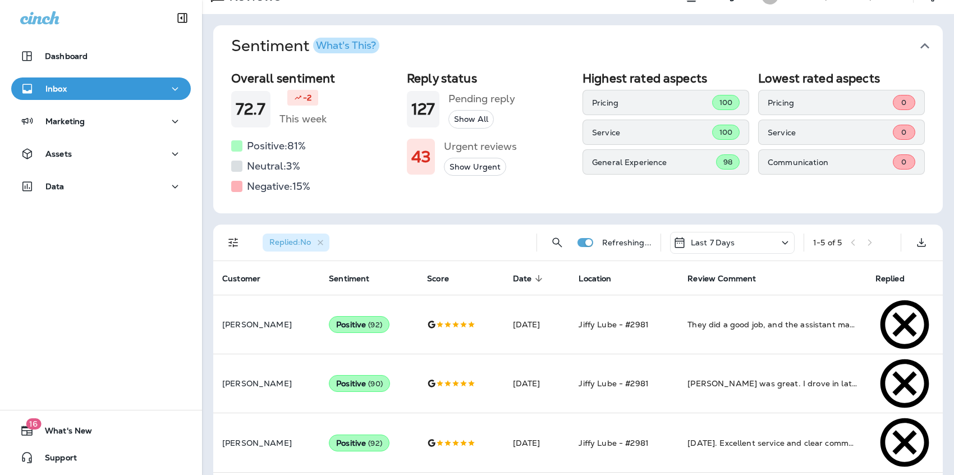
scroll to position [0, 0]
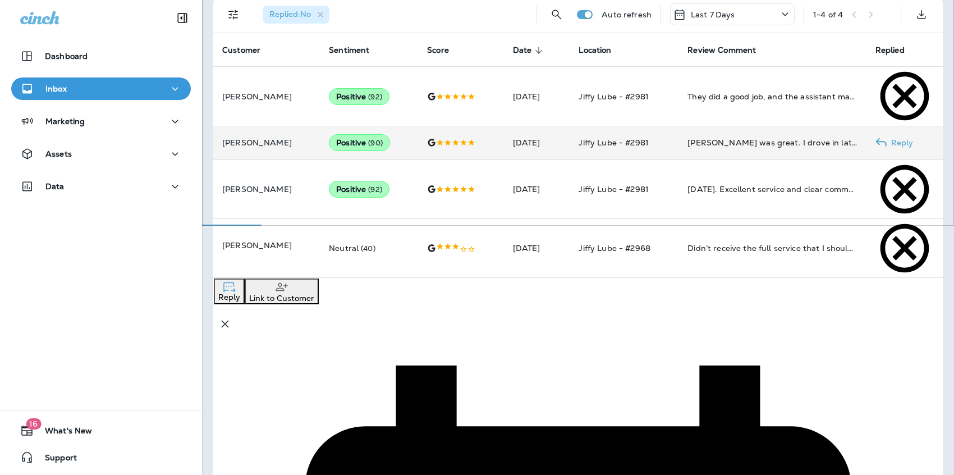
scroll to position [329, 0]
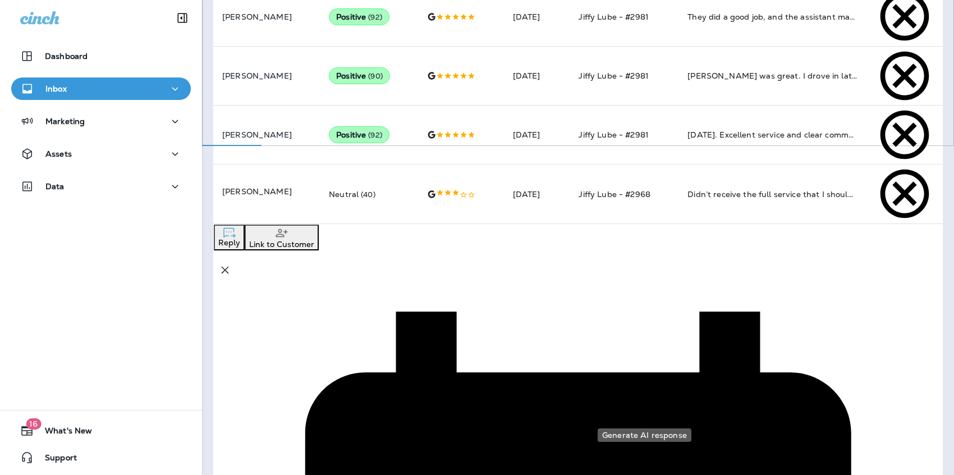
drag, startPoint x: 726, startPoint y: 332, endPoint x: 707, endPoint y: 323, distance: 21.6
drag, startPoint x: 894, startPoint y: 335, endPoint x: 711, endPoint y: 324, distance: 183.8
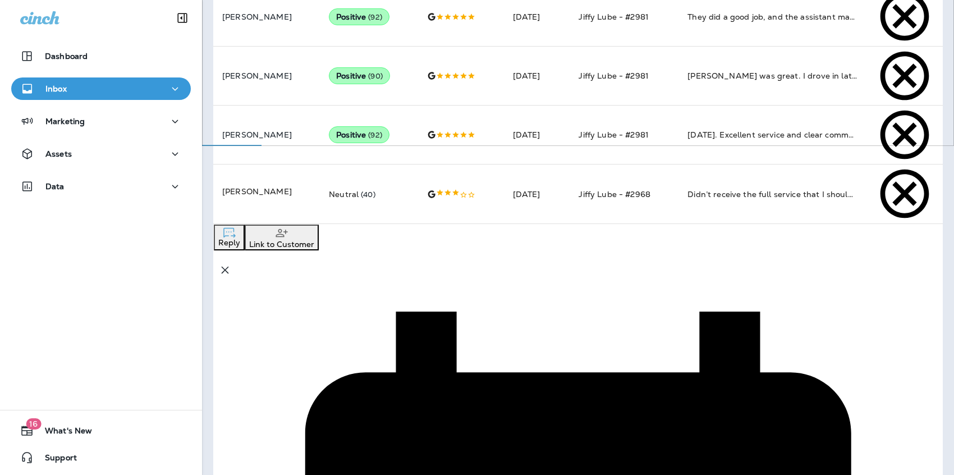
drag, startPoint x: 698, startPoint y: 348, endPoint x: 567, endPoint y: 296, distance: 140.7
type textarea "**********"
drag, startPoint x: 693, startPoint y: 362, endPoint x: 539, endPoint y: 292, distance: 169.5
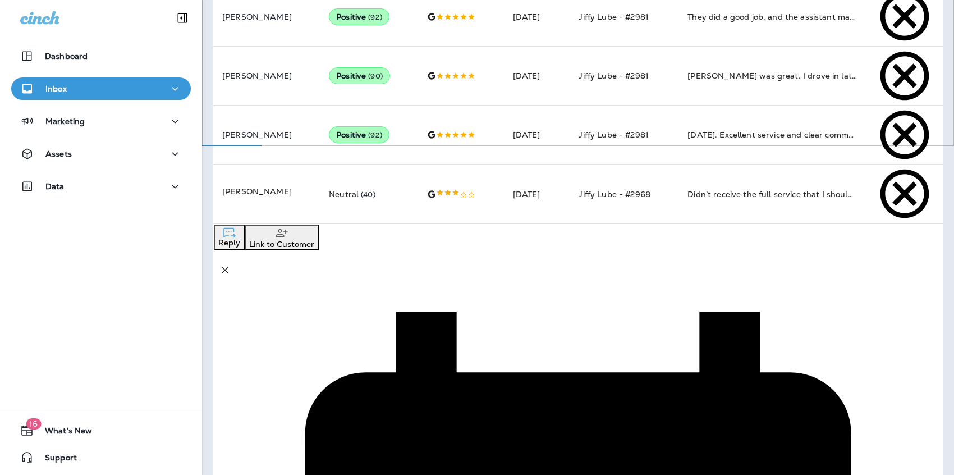
type textarea "**********"
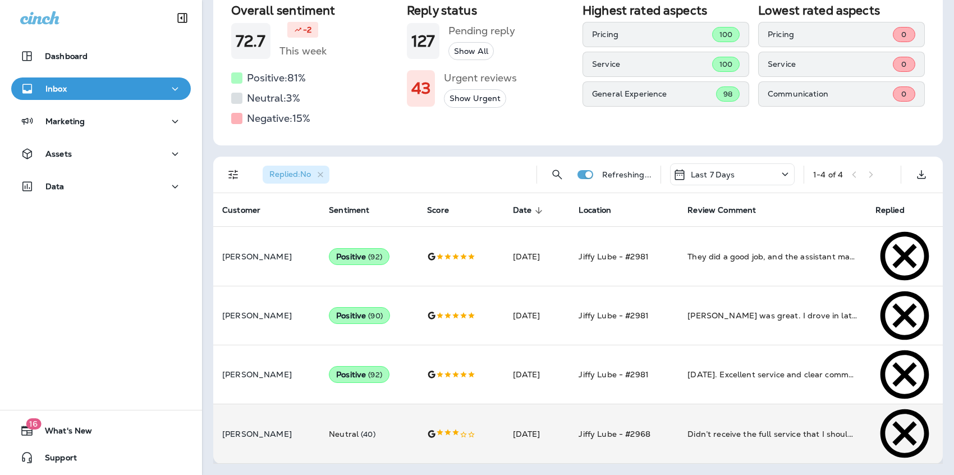
scroll to position [0, 0]
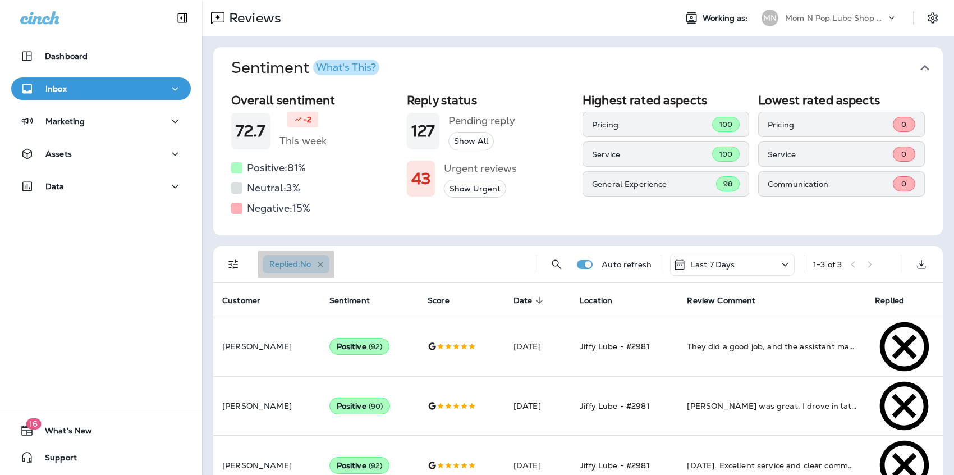
click at [325, 264] on icon "button" at bounding box center [321, 265] width 10 height 10
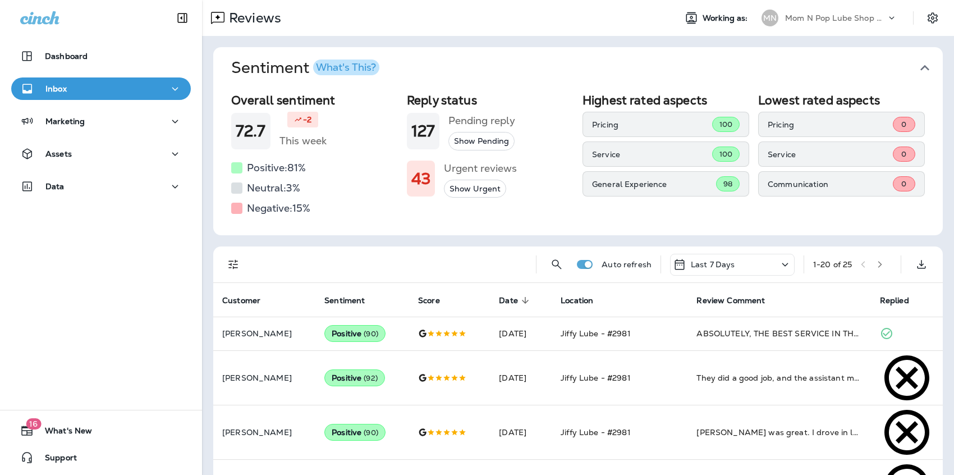
click at [866, 16] on p "Mom N Pop Lube Shop Group dba Jiffy Lube" at bounding box center [835, 17] width 101 height 9
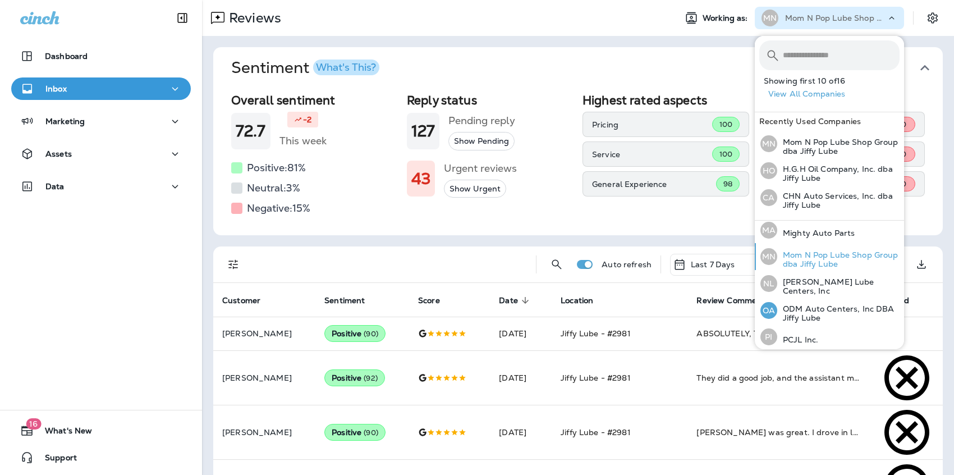
scroll to position [242, 0]
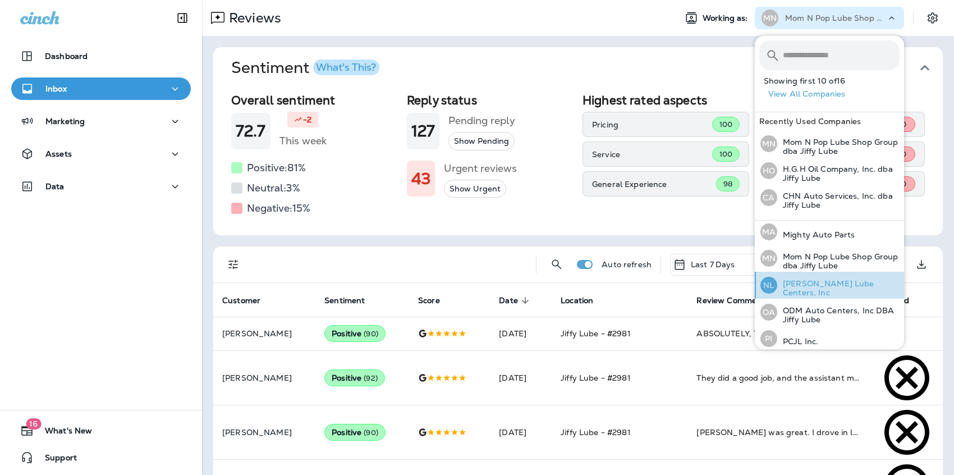
click at [825, 285] on p "[PERSON_NAME] Lube Centers, Inc" at bounding box center [838, 288] width 122 height 18
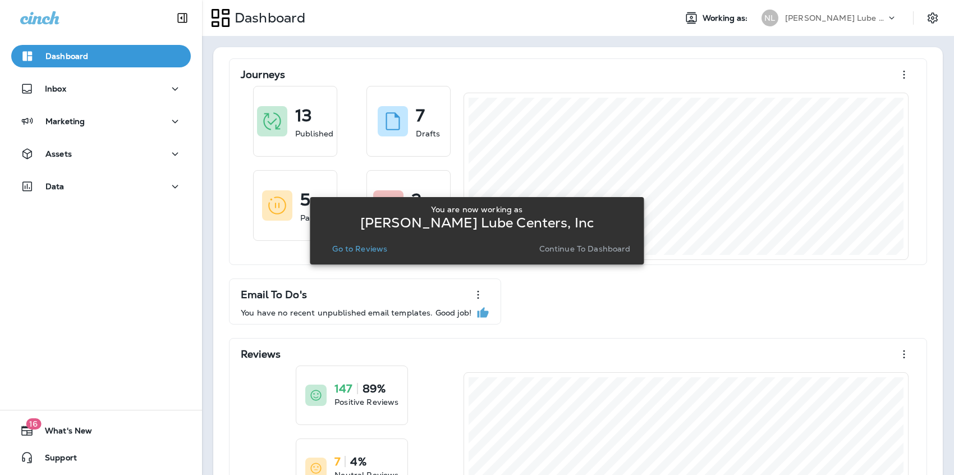
click at [350, 248] on p "Go to Reviews" at bounding box center [359, 248] width 55 height 9
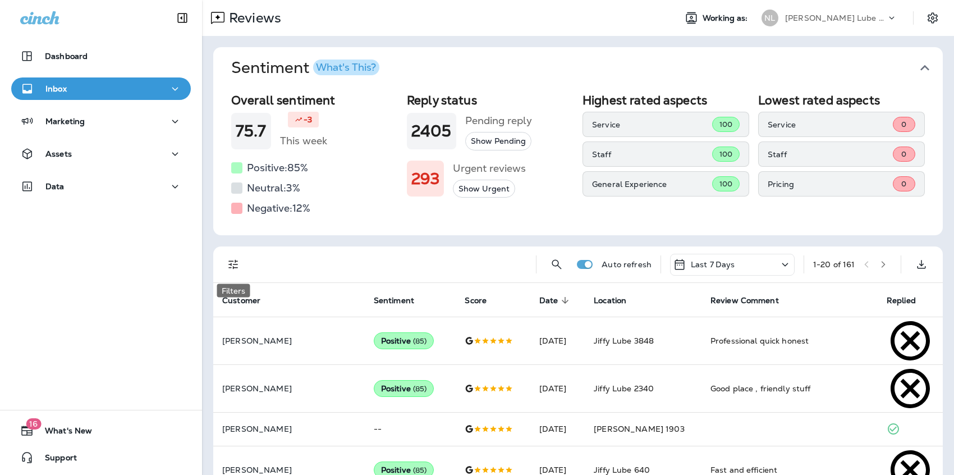
click at [236, 264] on icon "Filters" at bounding box center [233, 263] width 13 height 13
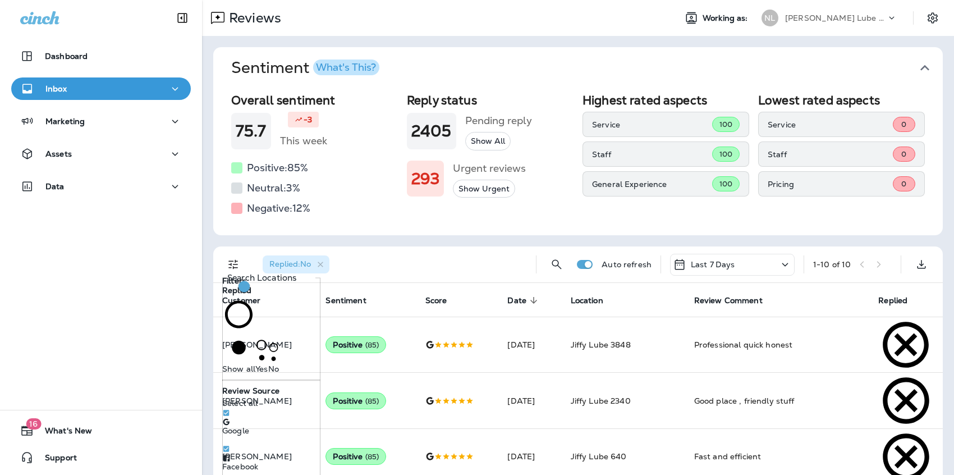
click at [564, 210] on div "Reply status 2405 Pending reply Show All 293 Urgent reviews Show Urgent" at bounding box center [490, 155] width 167 height 124
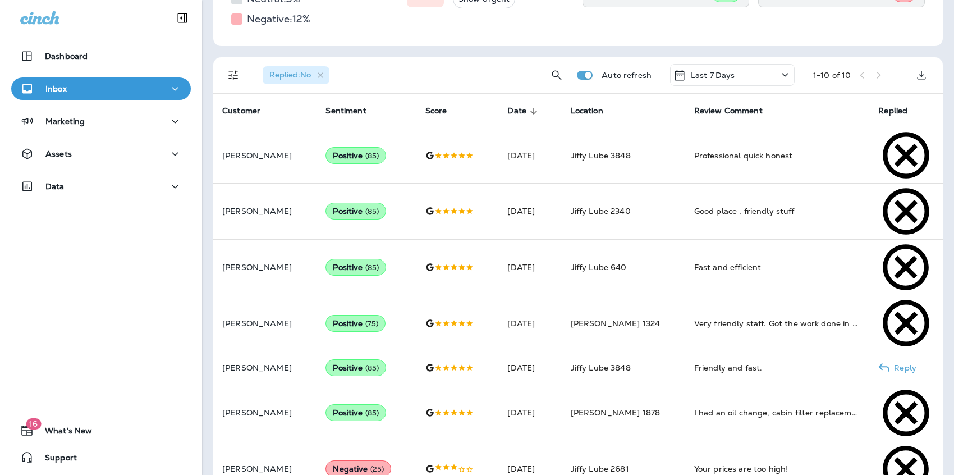
scroll to position [189, 0]
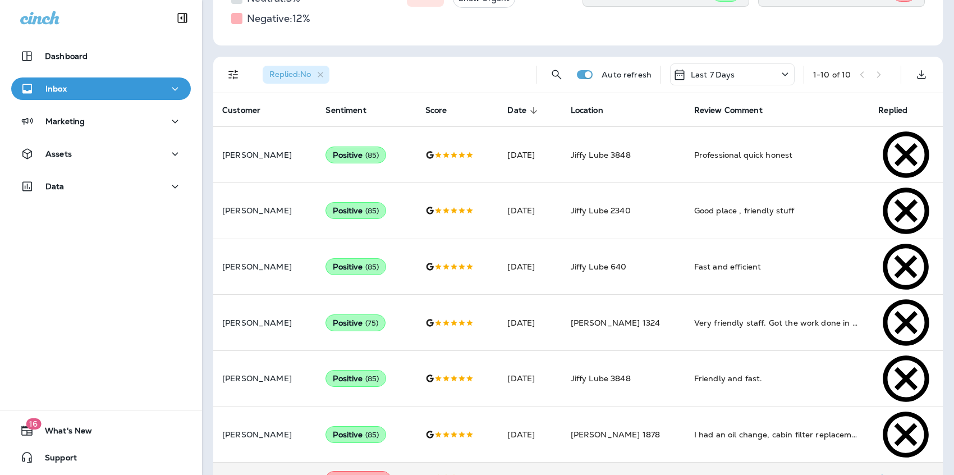
click at [738, 473] on div "Your prices are too high!" at bounding box center [777, 478] width 167 height 11
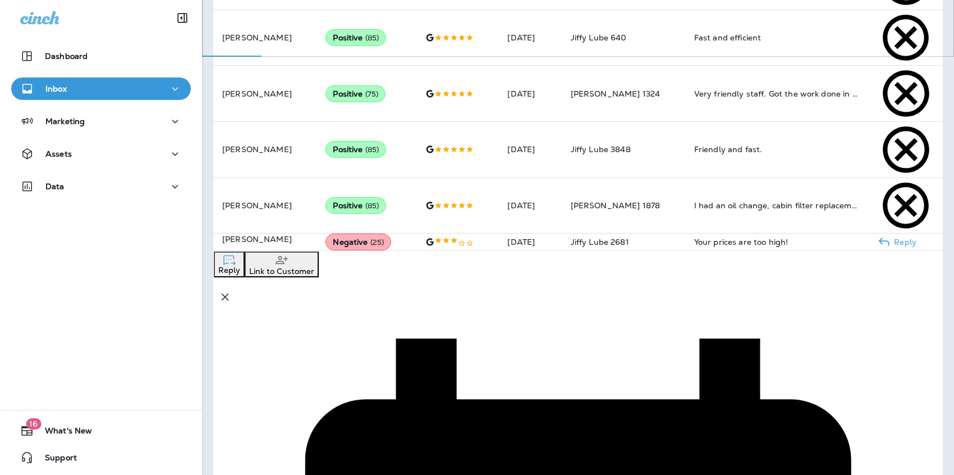
type textarea "**********"
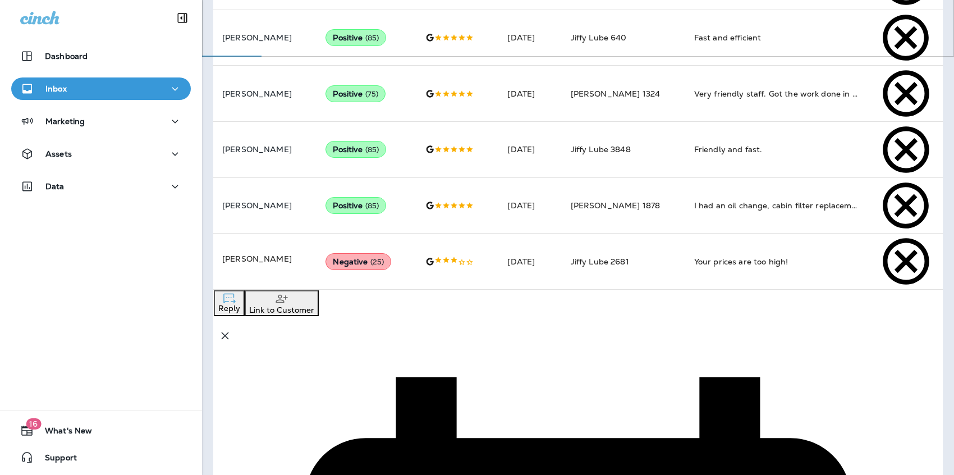
scroll to position [430, 0]
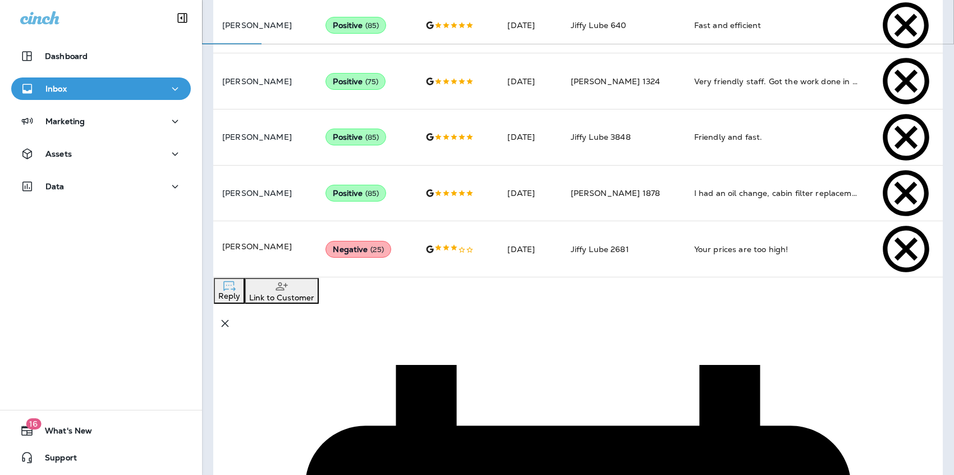
drag, startPoint x: 862, startPoint y: 367, endPoint x: 530, endPoint y: 292, distance: 340.1
drag, startPoint x: 706, startPoint y: 321, endPoint x: 520, endPoint y: 302, distance: 187.2
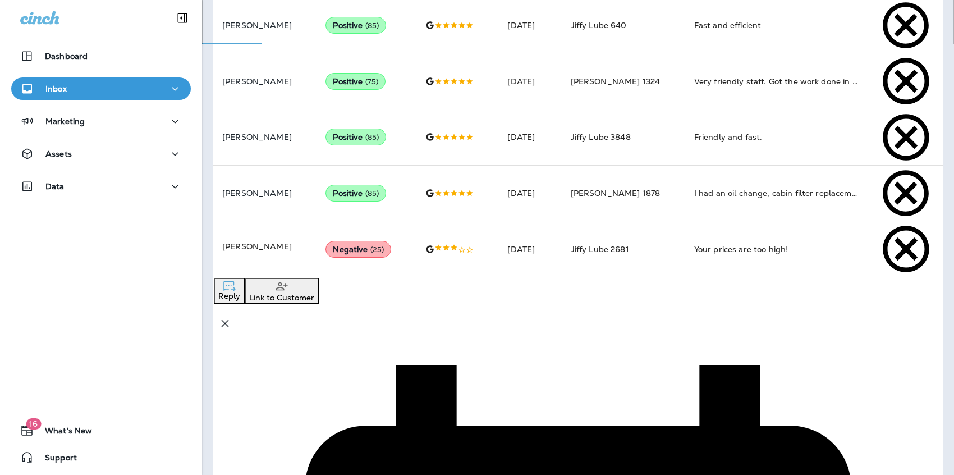
type textarea "**********"
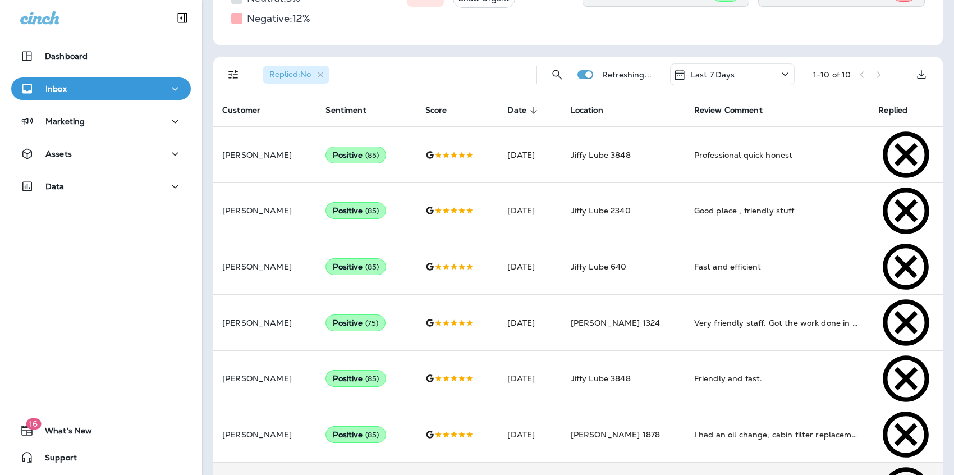
scroll to position [155, 0]
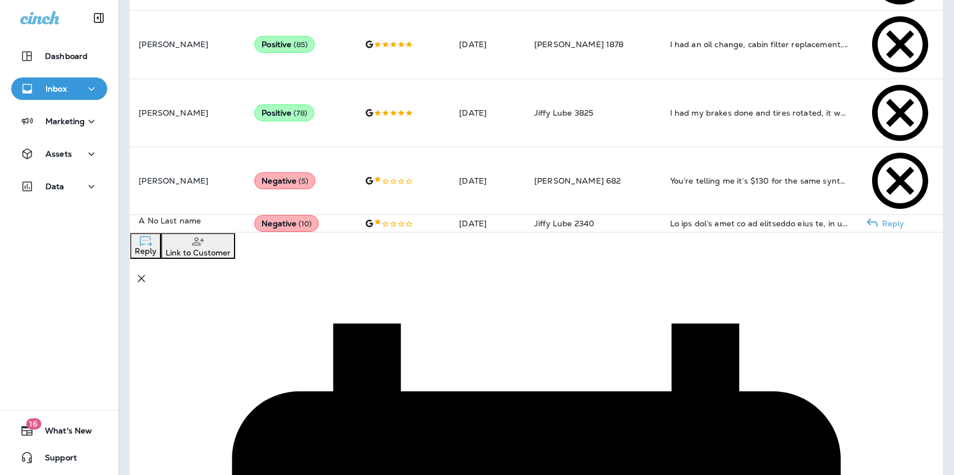
scroll to position [737, 0]
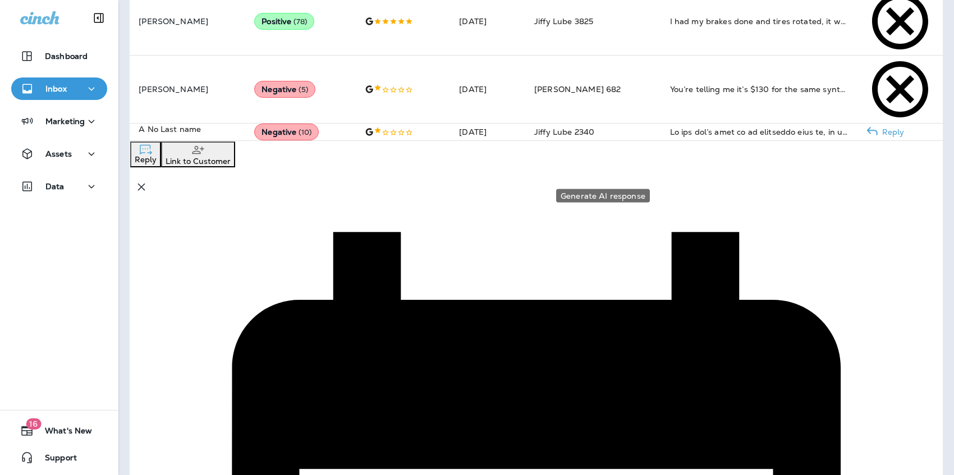
type textarea "**********"
drag, startPoint x: 544, startPoint y: 83, endPoint x: 890, endPoint y: 204, distance: 367.2
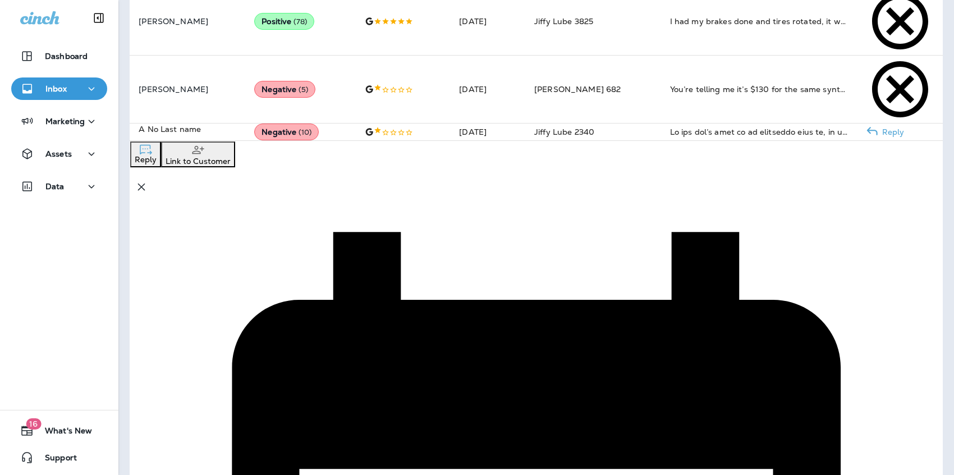
scroll to position [0, 0]
type textarea "*"
paste textarea "**********"
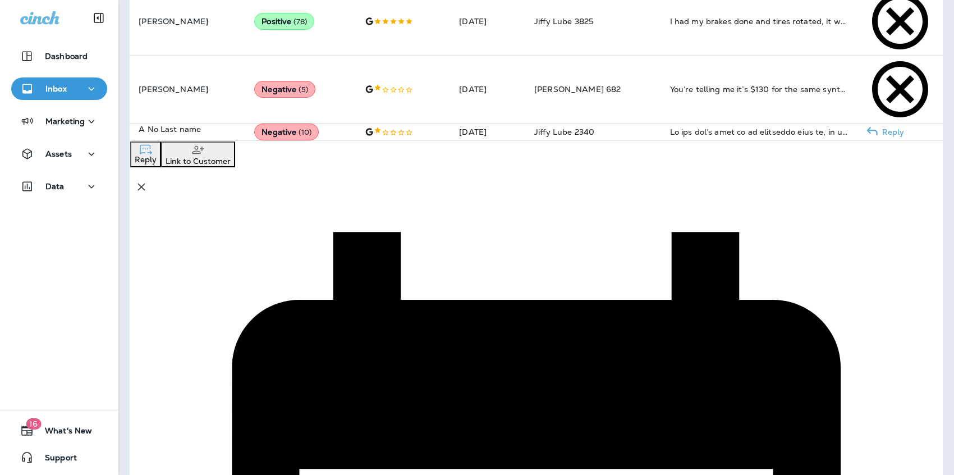
type textarea "**********"
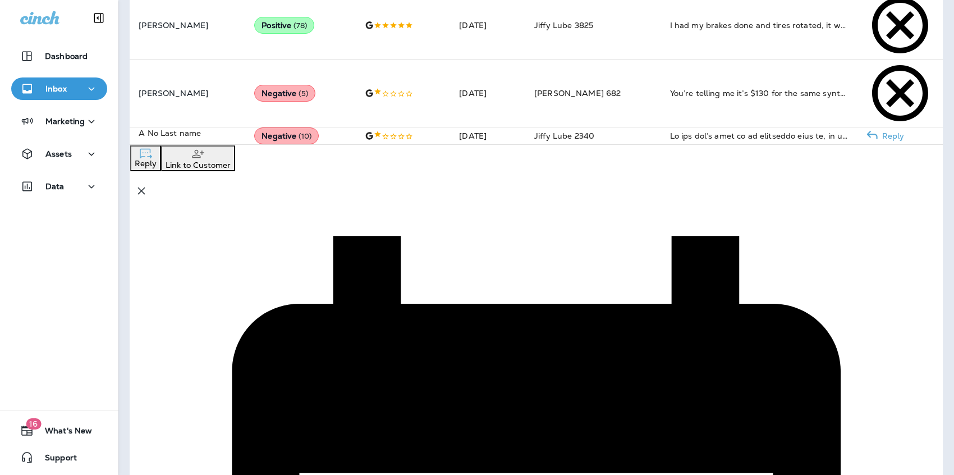
drag, startPoint x: 698, startPoint y: 135, endPoint x: 402, endPoint y: 5, distance: 323.8
type textarea "**********"
drag, startPoint x: 693, startPoint y: 142, endPoint x: 508, endPoint y: 78, distance: 195.5
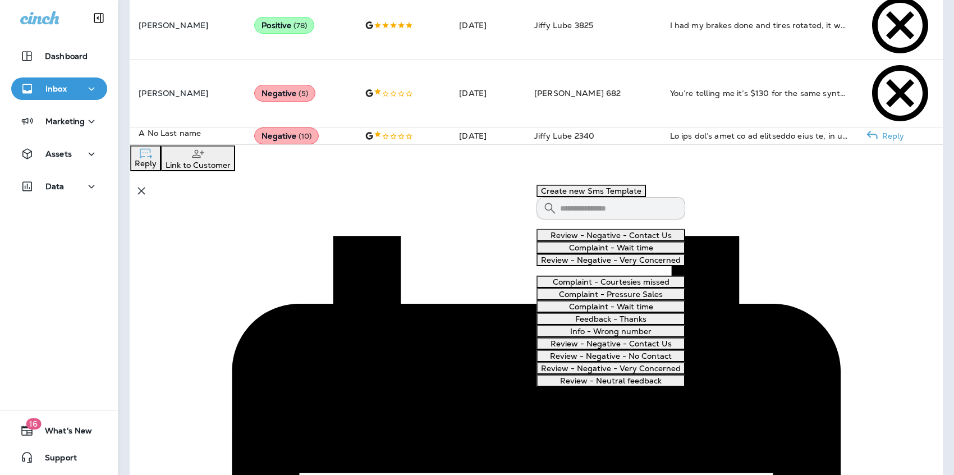
click at [622, 241] on button "Review - Negative - Contact Us" at bounding box center [610, 235] width 149 height 12
type textarea "**********"
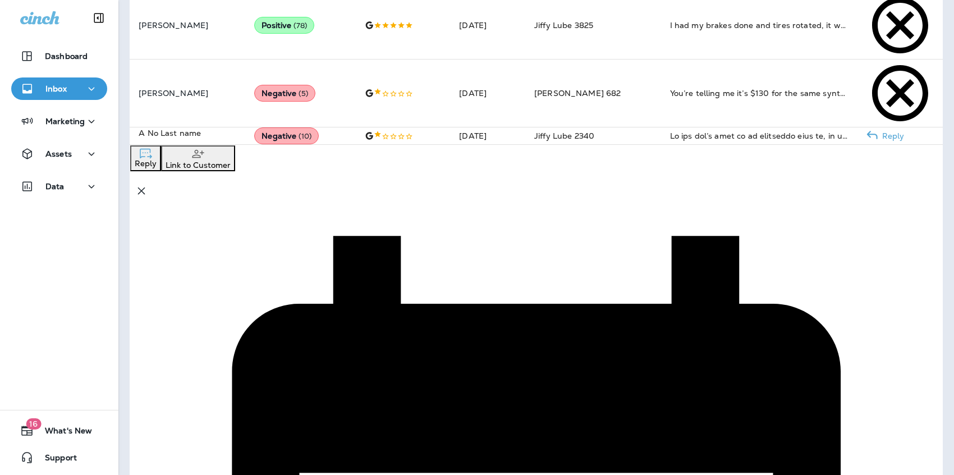
drag, startPoint x: 663, startPoint y: 127, endPoint x: 457, endPoint y: 81, distance: 211.5
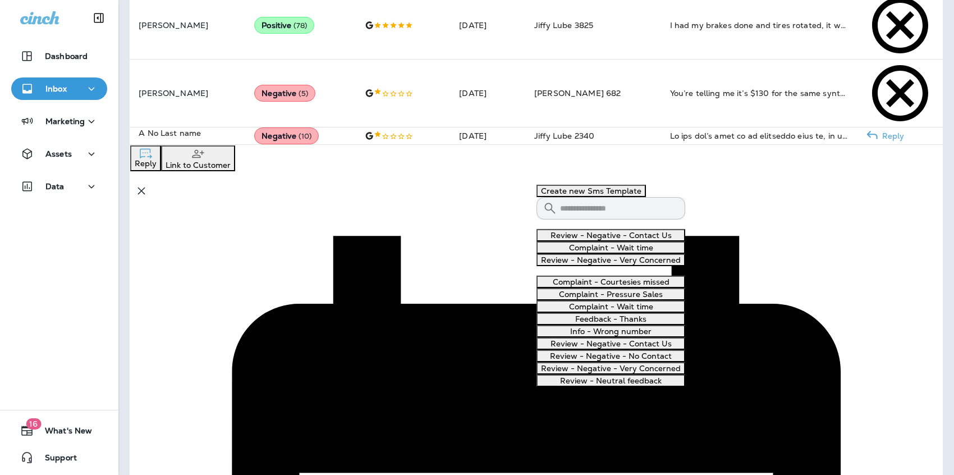
click at [612, 266] on button "Review - Negative - Very Concerned" at bounding box center [610, 260] width 149 height 12
type textarea "**********"
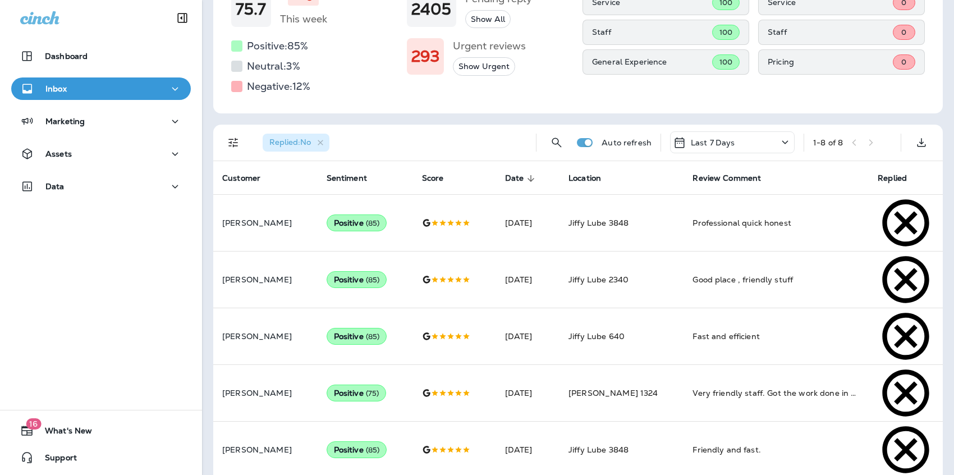
scroll to position [122, 0]
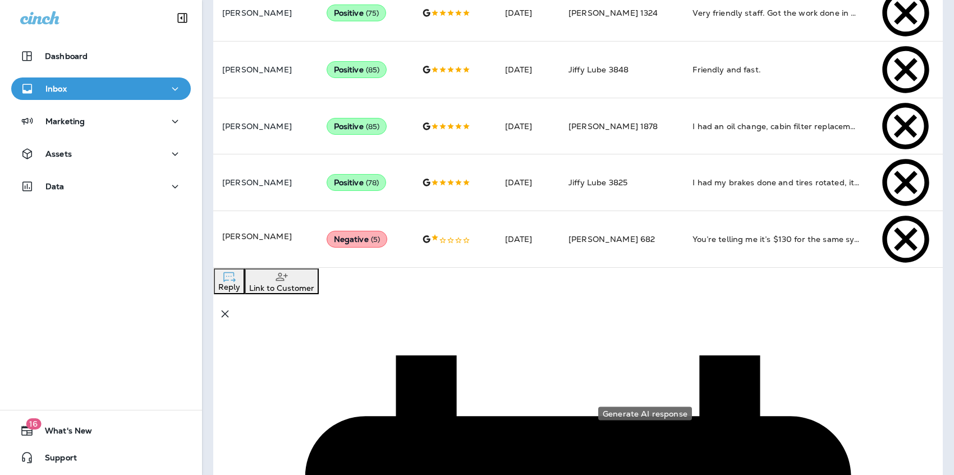
scroll to position [501, 0]
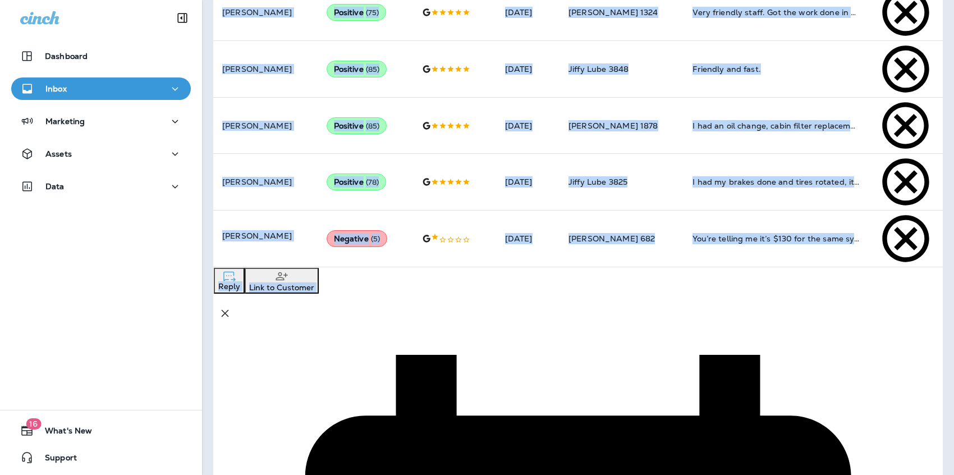
drag, startPoint x: 418, startPoint y: 419, endPoint x: 203, endPoint y: 303, distance: 244.9
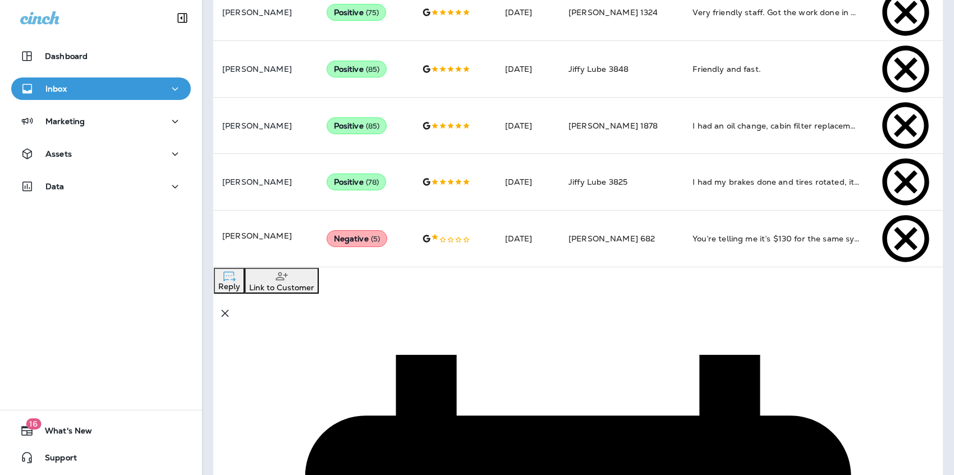
drag, startPoint x: 420, startPoint y: 422, endPoint x: 234, endPoint y: 300, distance: 222.5
copy div "You’re telling me it’s $130 for the same synthetic oil I get at my preferred me…"
paste textarea "**********"
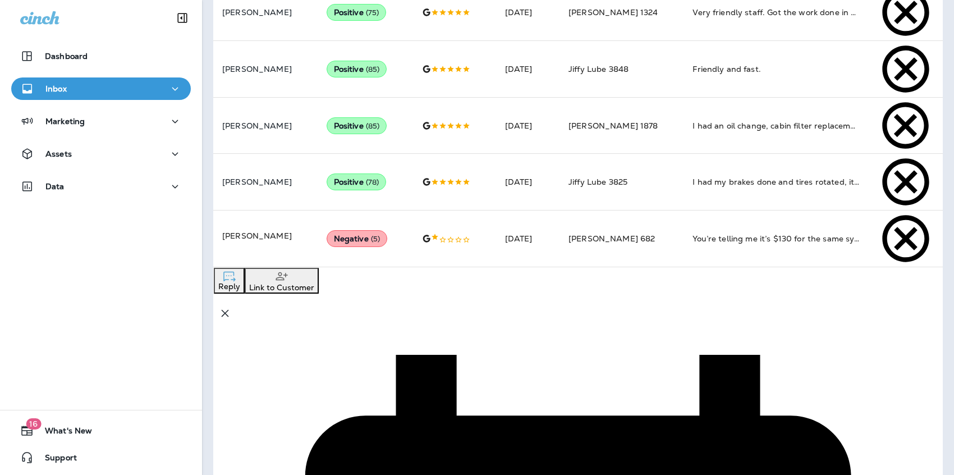
scroll to position [26, 0]
paste textarea "**********"
type textarea "**********"
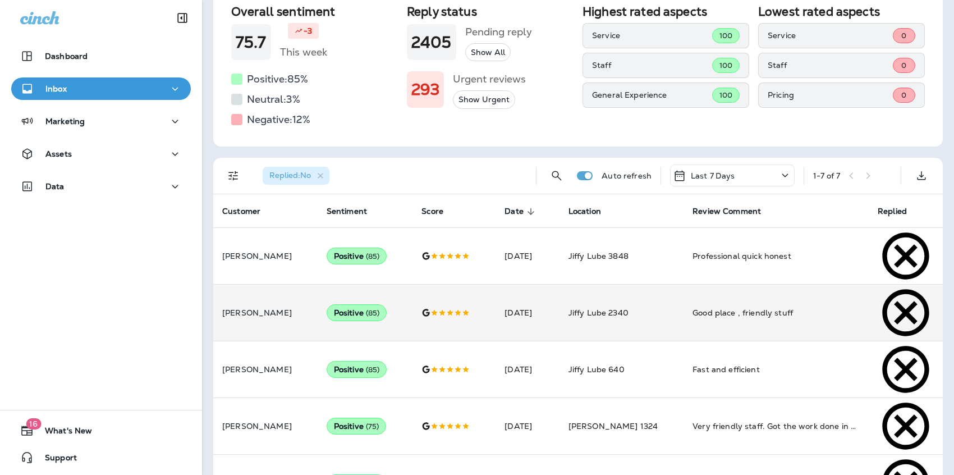
scroll to position [0, 0]
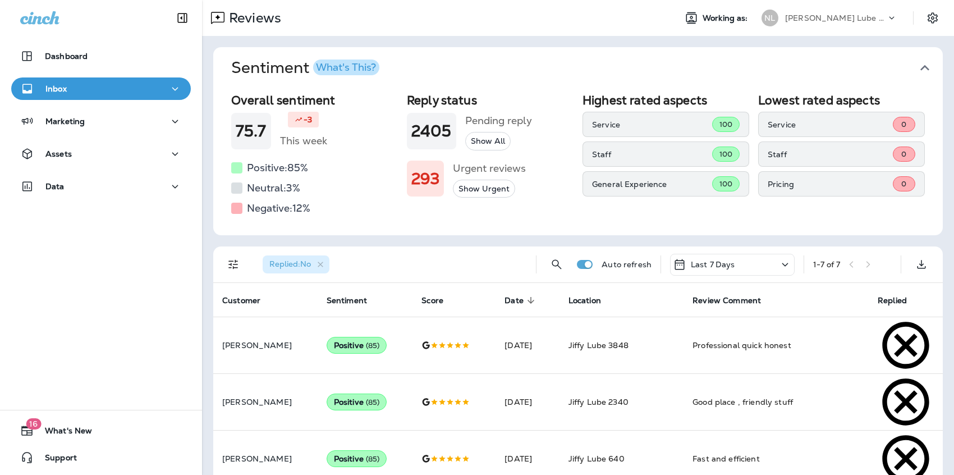
click at [843, 24] on div "[PERSON_NAME] Lube Centers, Inc" at bounding box center [835, 18] width 101 height 17
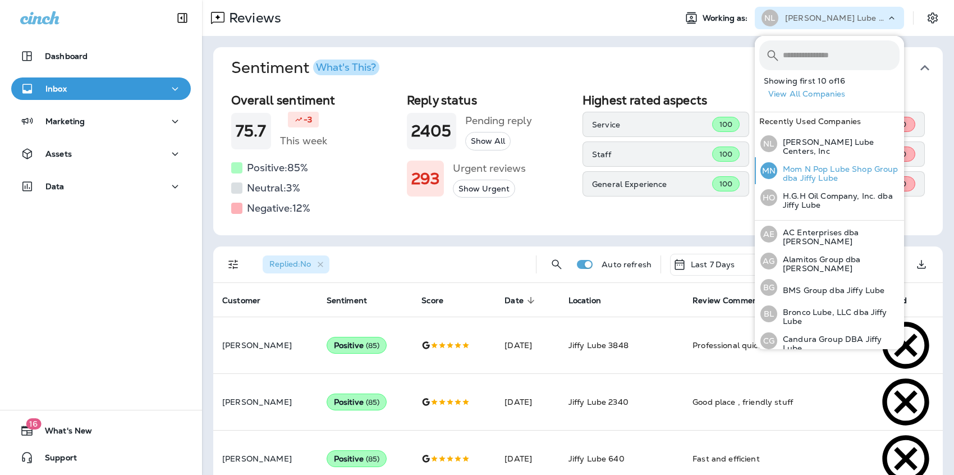
scroll to position [296, 0]
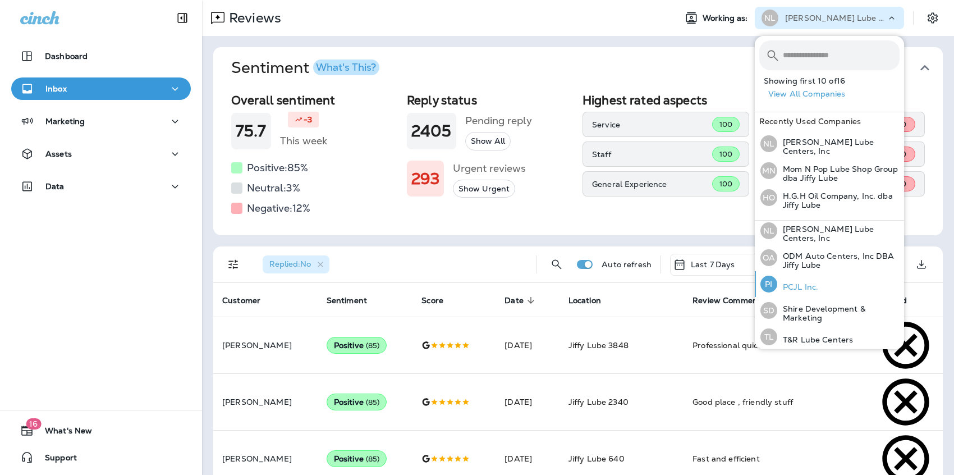
click at [815, 283] on p "PCJL Inc." at bounding box center [797, 286] width 41 height 9
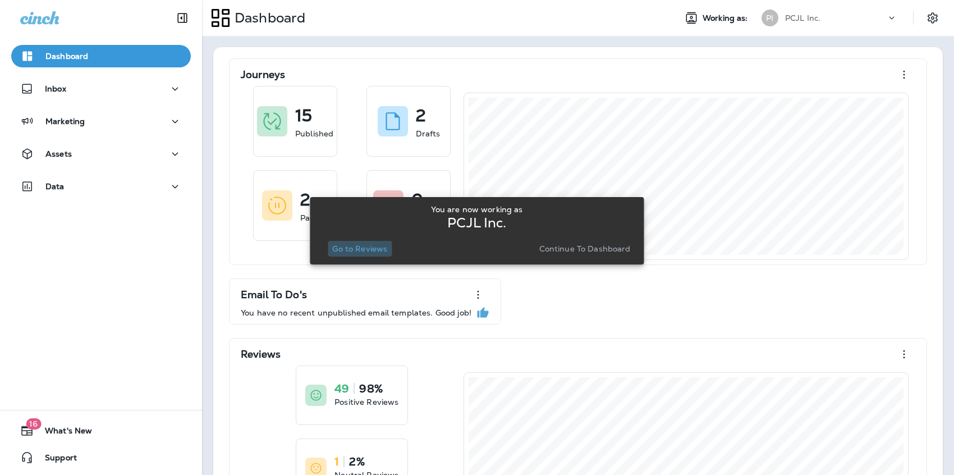
click at [373, 246] on p "Go to Reviews" at bounding box center [359, 248] width 55 height 9
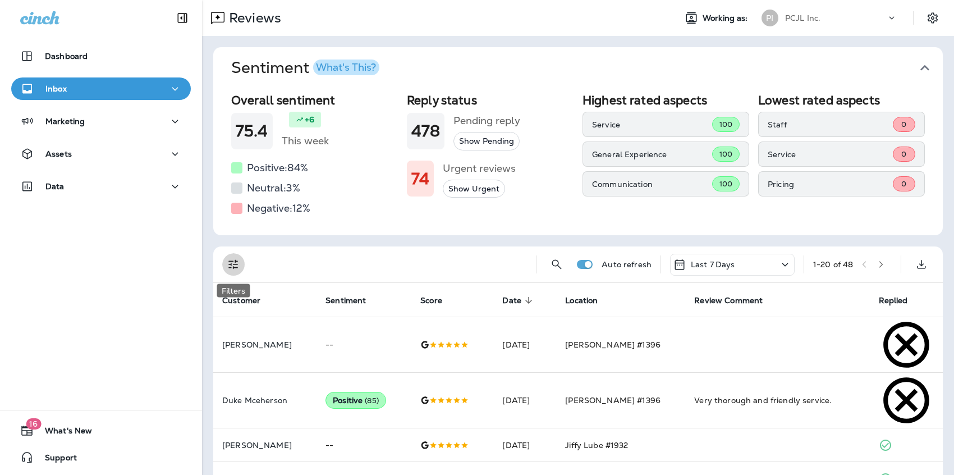
click at [238, 263] on icon "Filters" at bounding box center [233, 263] width 13 height 13
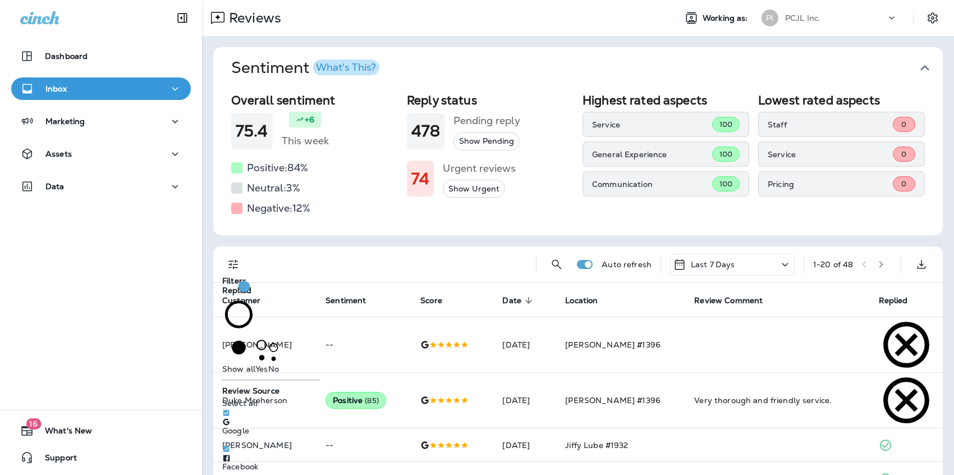
click at [268, 363] on span "No" at bounding box center [273, 368] width 11 height 10
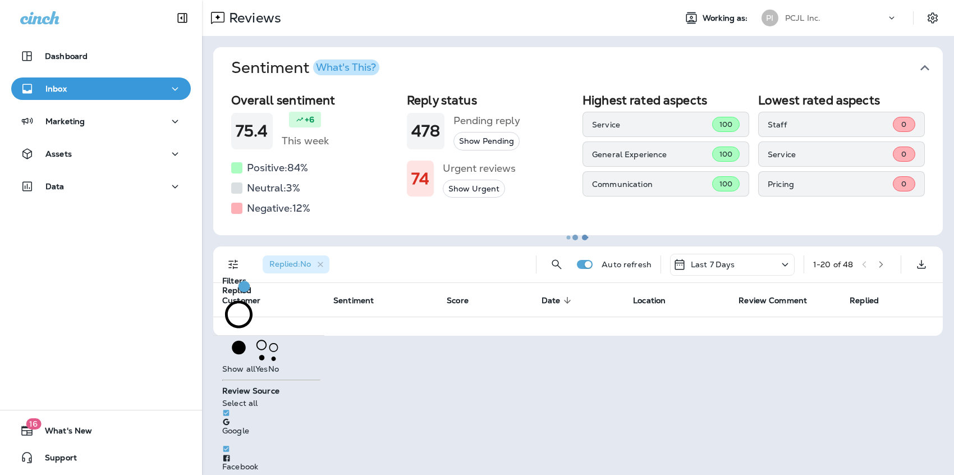
scroll to position [6, 0]
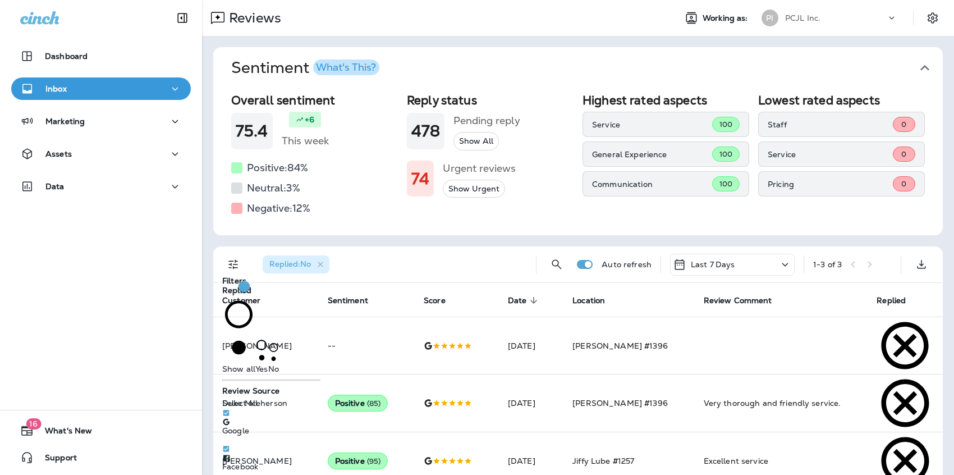
click at [677, 454] on div "Reviews Working as: PI PCJL Inc. Sentiment What's This? Overall sentiment 75.4 …" at bounding box center [578, 237] width 752 height 475
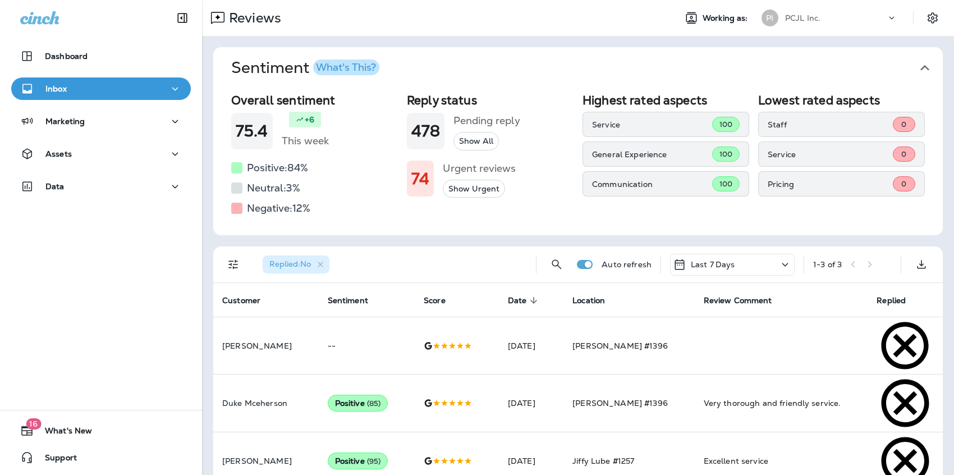
click at [816, 19] on p "PCJL Inc." at bounding box center [802, 17] width 35 height 9
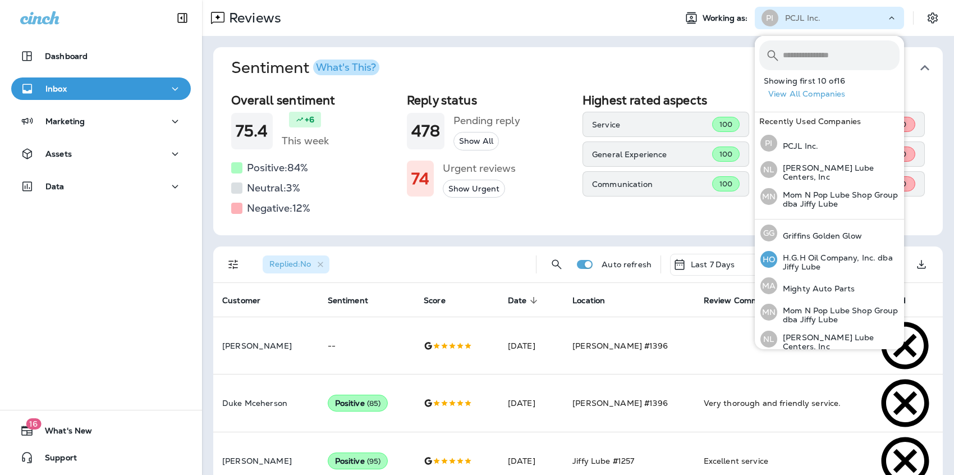
scroll to position [295, 0]
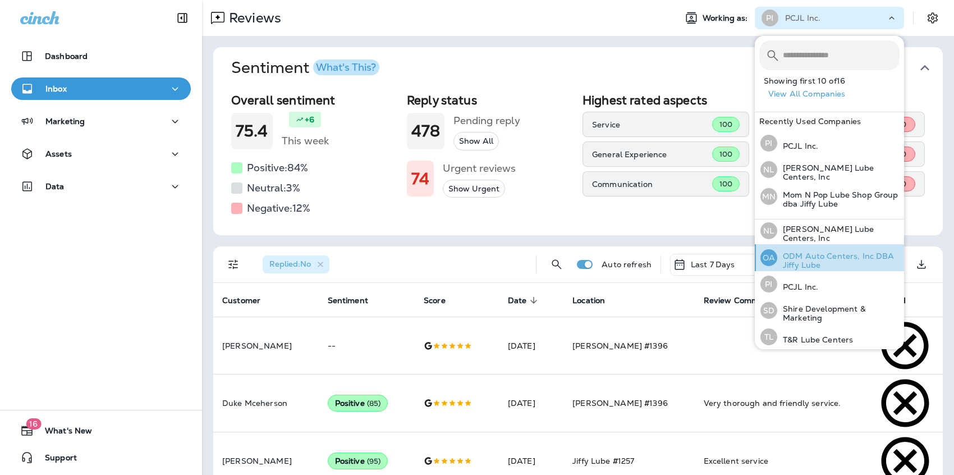
click at [813, 256] on p "ODM Auto Centers, Inc DBA Jiffy Lube" at bounding box center [838, 260] width 122 height 18
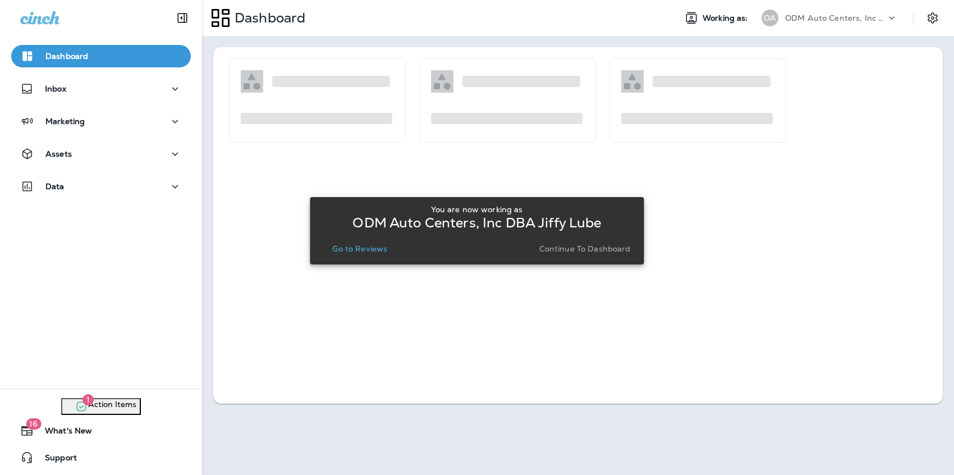
click at [367, 249] on p "Go to Reviews" at bounding box center [359, 248] width 55 height 9
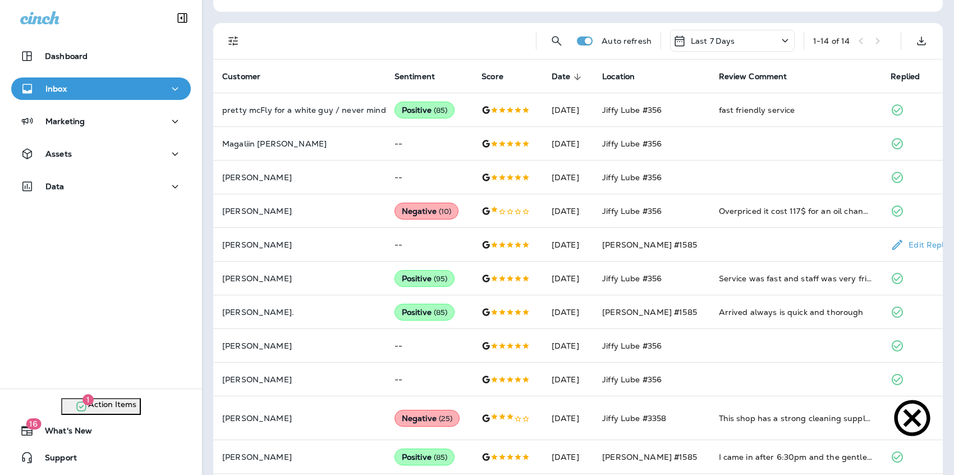
scroll to position [324, 0]
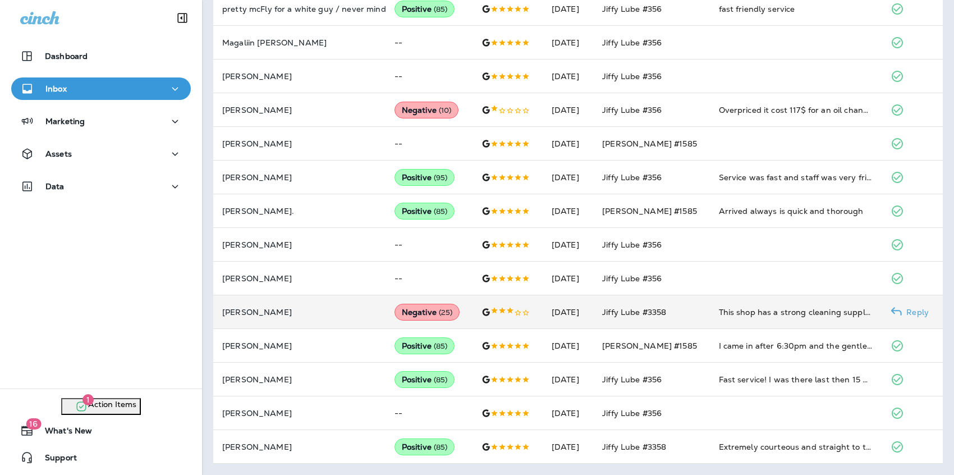
click at [738, 310] on div "This shop has a strong cleaning supply smell which smells terrible. The past tw…" at bounding box center [796, 311] width 154 height 11
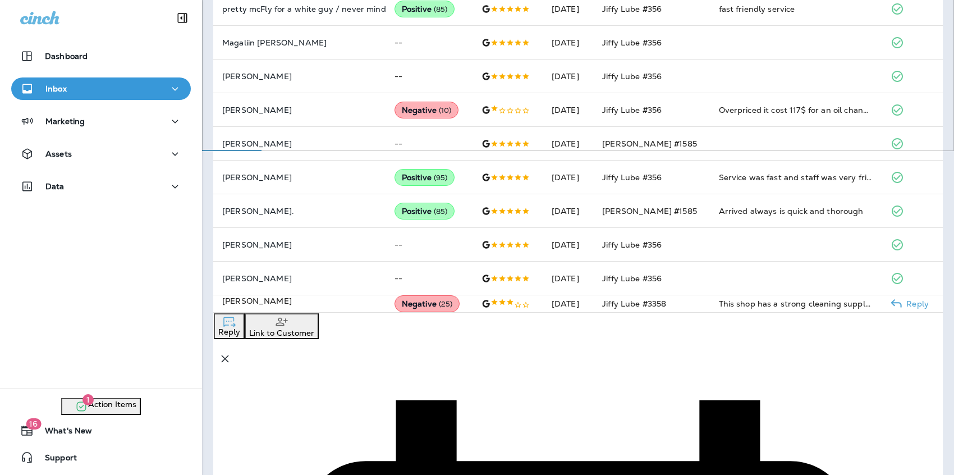
scroll to position [535, 0]
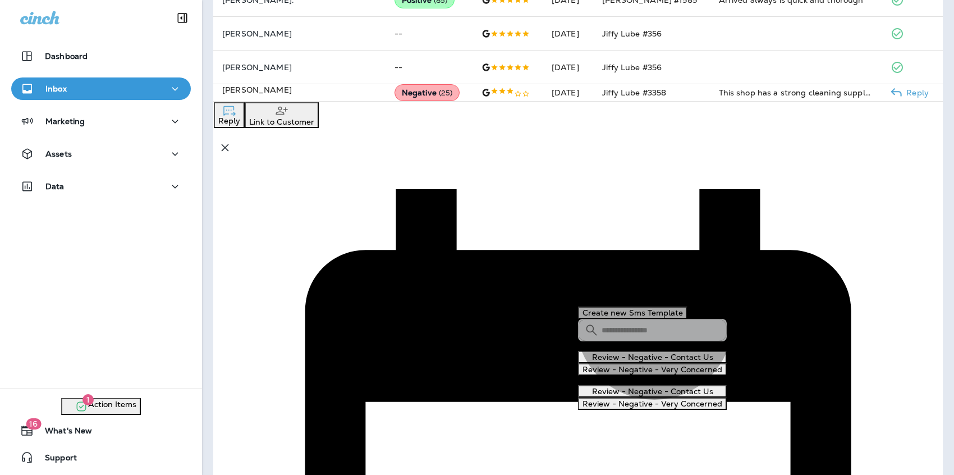
click at [663, 385] on button "Review - Negative - Contact Us" at bounding box center [652, 391] width 149 height 12
type textarea "**********"
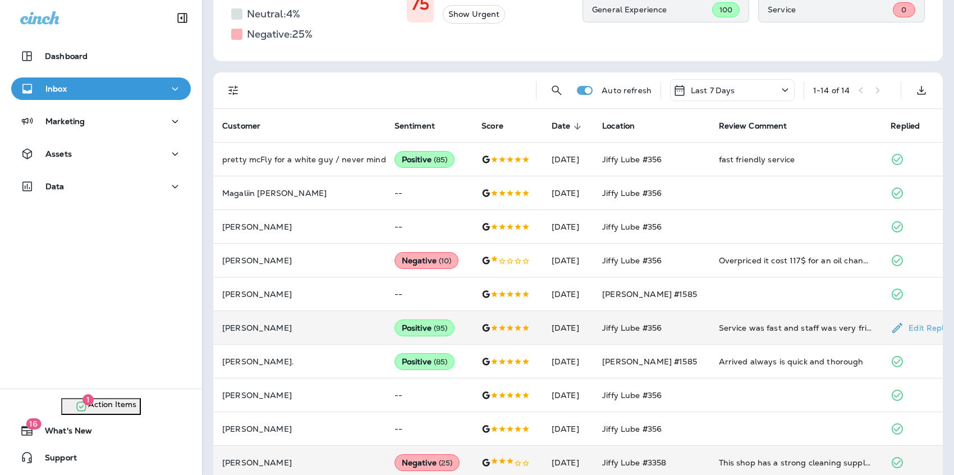
scroll to position [0, 0]
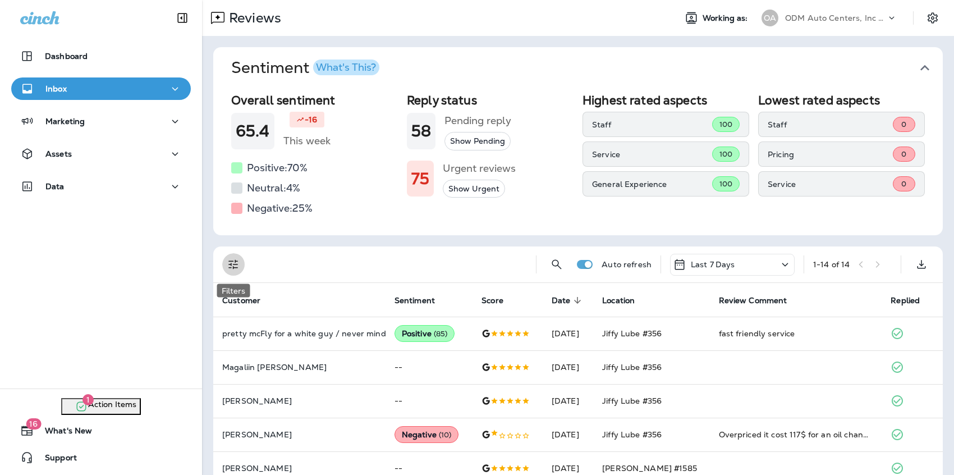
click at [229, 271] on icon "Filters" at bounding box center [233, 263] width 13 height 13
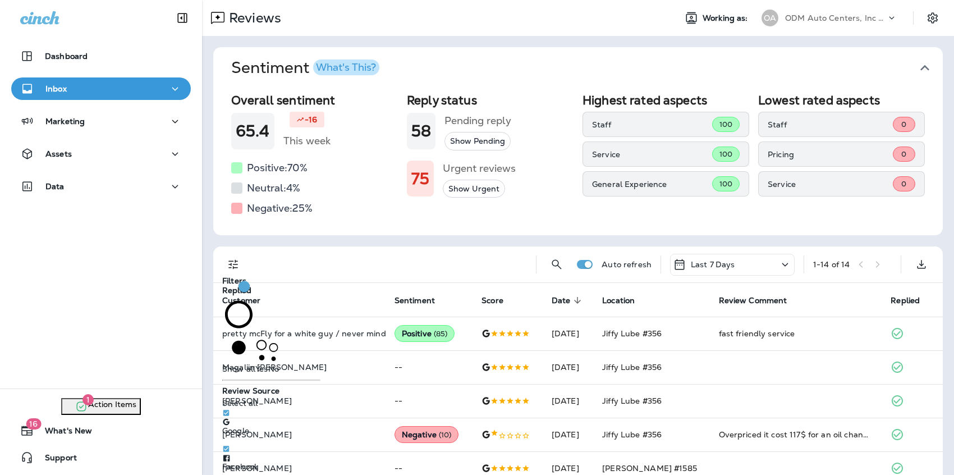
click at [268, 364] on span "No" at bounding box center [273, 368] width 11 height 10
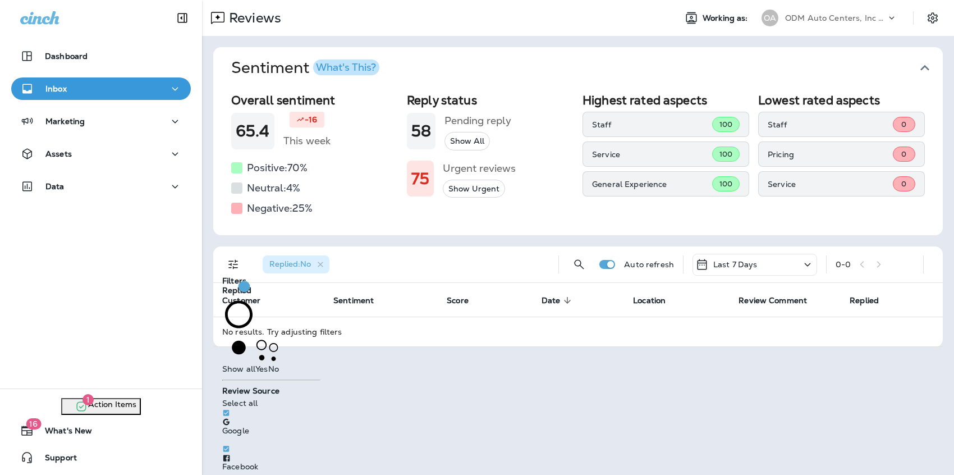
click at [719, 451] on div "Reviews Working as: OA ODM Auto Centers, Inc DBA Jiffy Lube Sentiment What's Th…" at bounding box center [578, 237] width 752 height 475
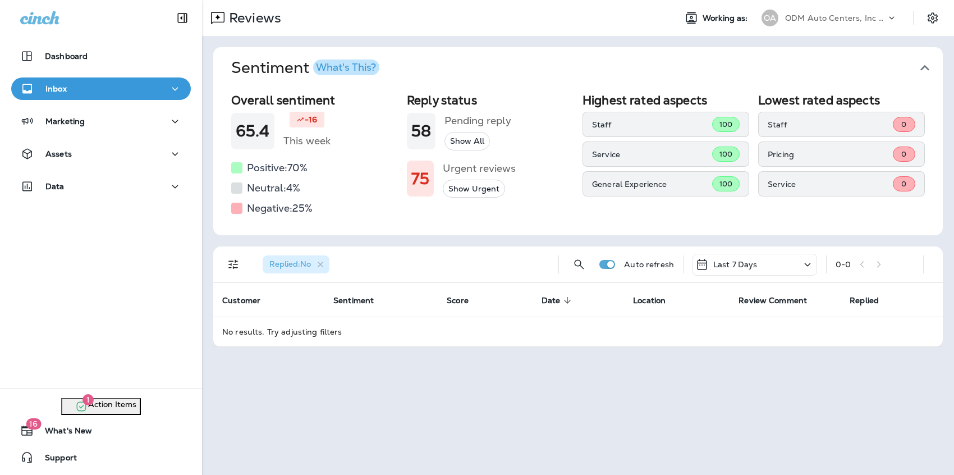
click at [844, 19] on p "ODM Auto Centers, Inc DBA Jiffy Lube" at bounding box center [835, 17] width 101 height 9
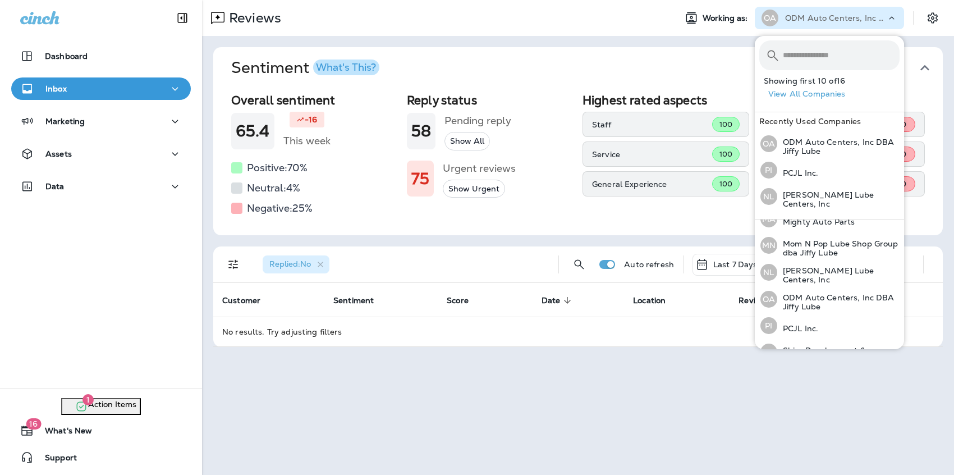
scroll to position [295, 0]
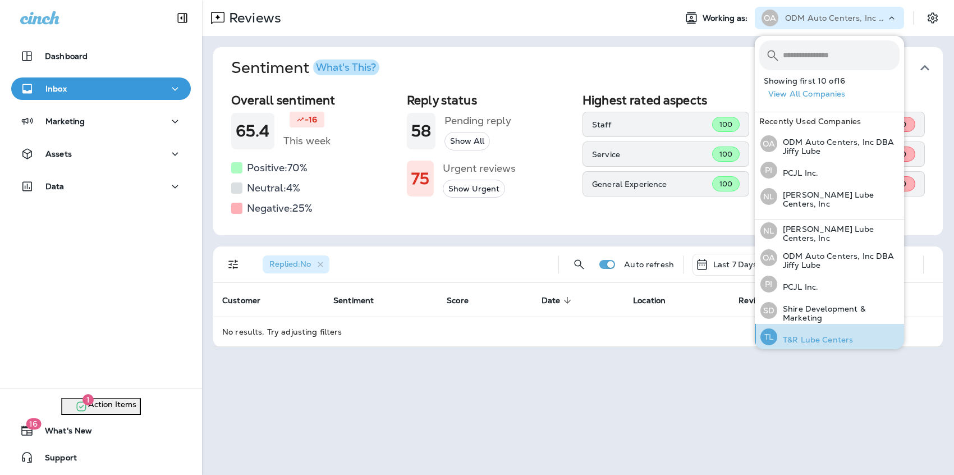
click at [827, 335] on p "T&R Lube Centers" at bounding box center [815, 339] width 76 height 9
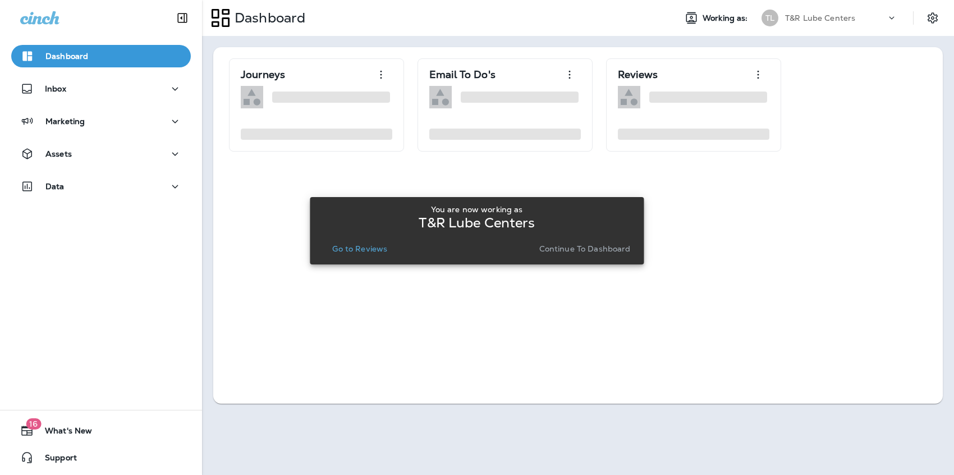
click at [357, 241] on button "Go to Reviews" at bounding box center [360, 249] width 64 height 16
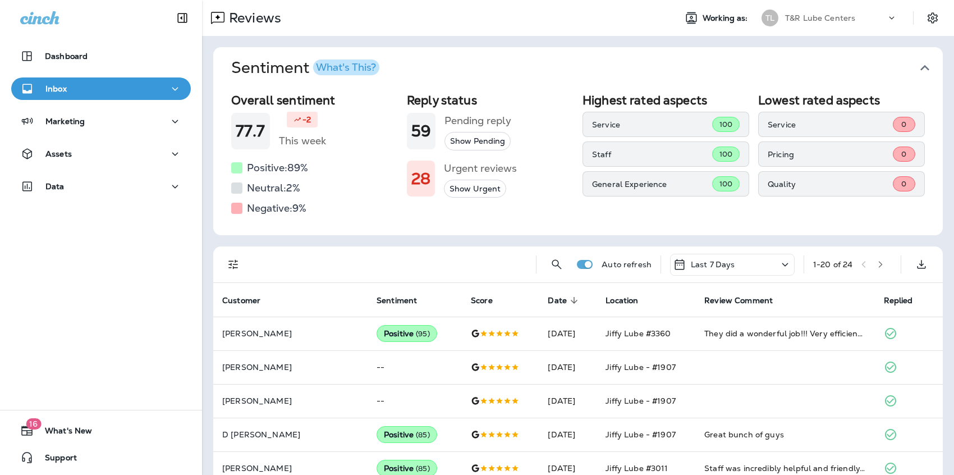
click at [237, 264] on icon "Filters" at bounding box center [233, 265] width 10 height 10
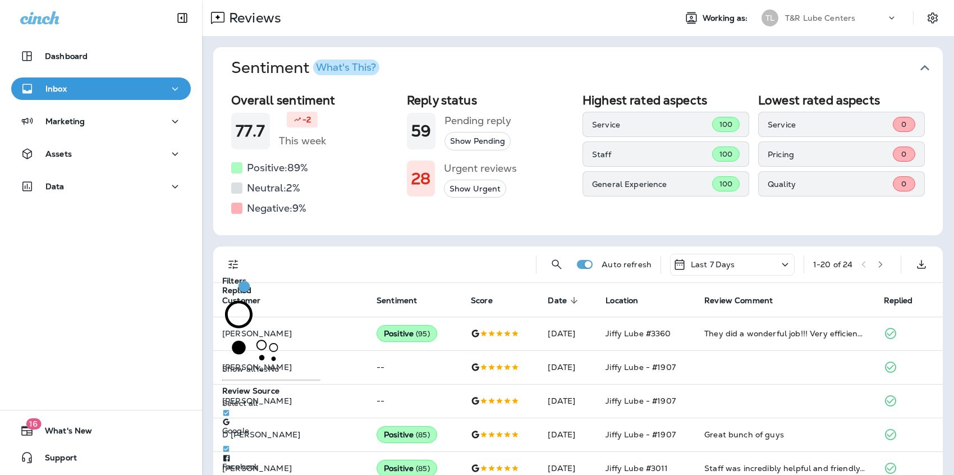
click at [268, 363] on span "No" at bounding box center [273, 368] width 11 height 10
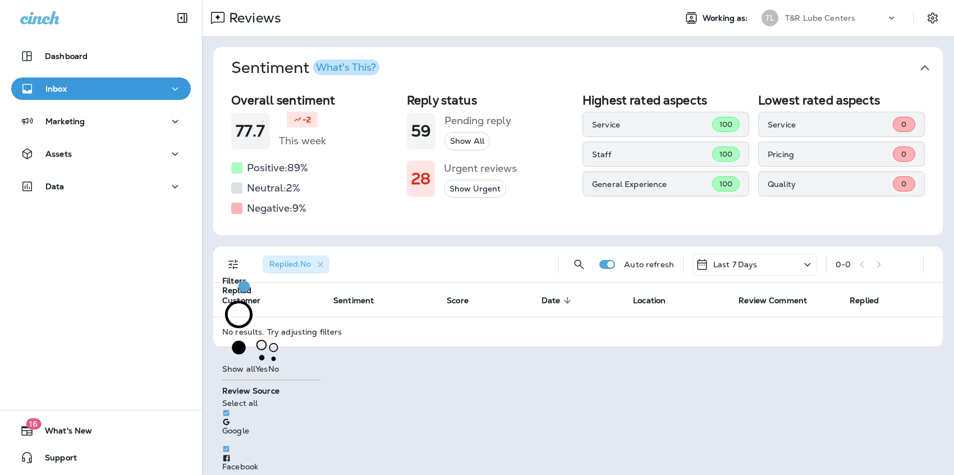
drag, startPoint x: 829, startPoint y: 436, endPoint x: 820, endPoint y: 435, distance: 9.6
click at [829, 436] on div "Reviews Working as: TL T&R Lube Centers Sentiment What's This? Overall sentimen…" at bounding box center [578, 237] width 752 height 475
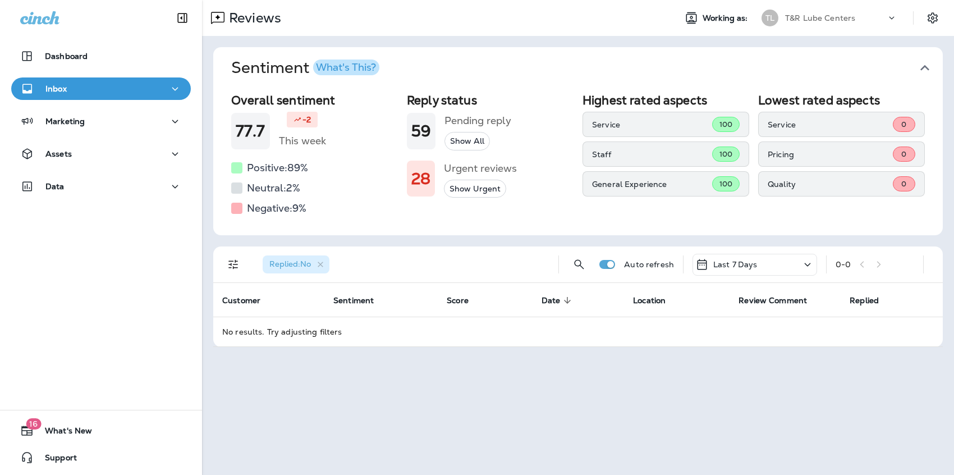
click at [841, 16] on p "T&R Lube Centers" at bounding box center [820, 17] width 70 height 9
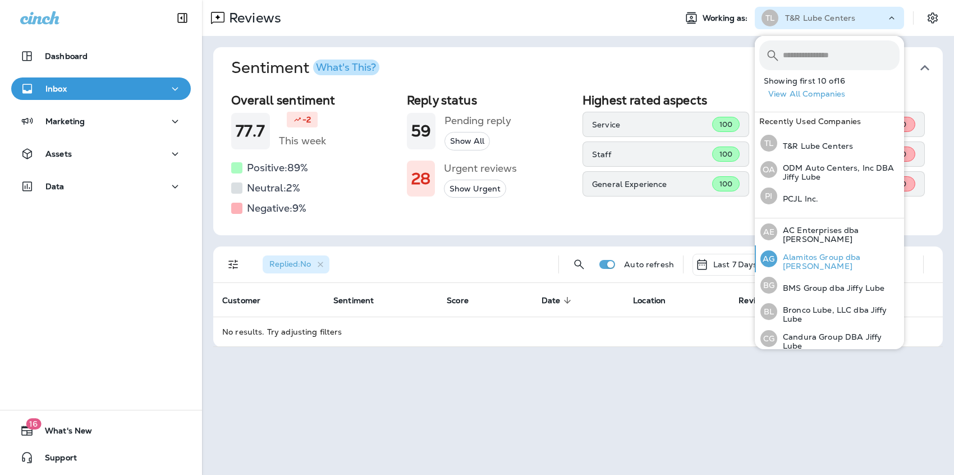
click at [842, 254] on div "AG Alamitos Group dba Jiffy Lube" at bounding box center [830, 258] width 148 height 27
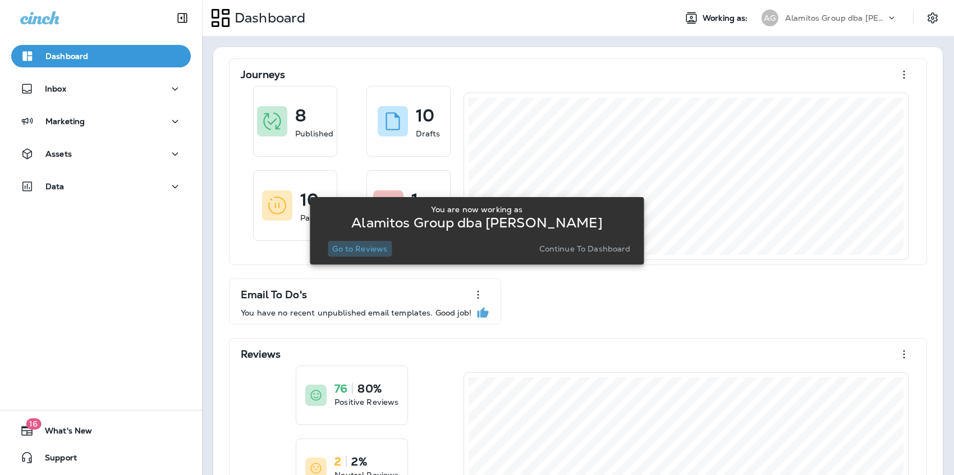
click at [354, 251] on p "Go to Reviews" at bounding box center [359, 248] width 55 height 9
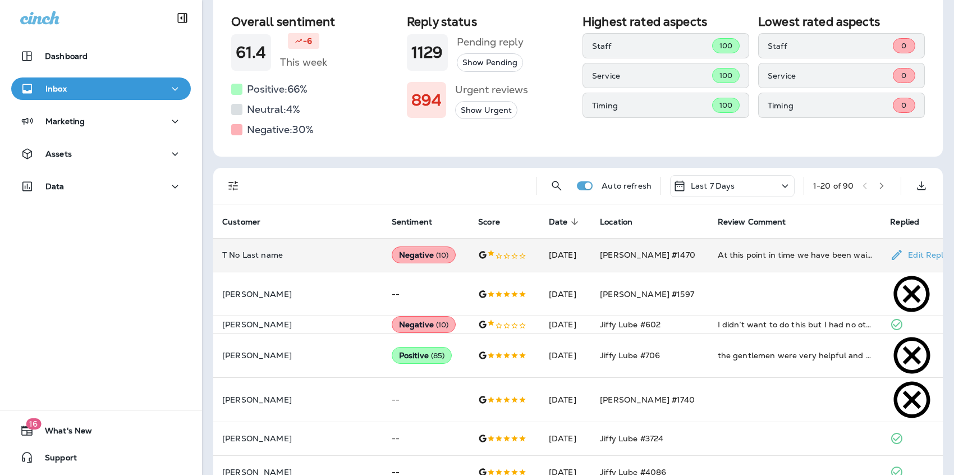
click at [772, 260] on td "At this point in time we have been waiting 1 hour and 55 minutes to get our oil…" at bounding box center [794, 255] width 173 height 34
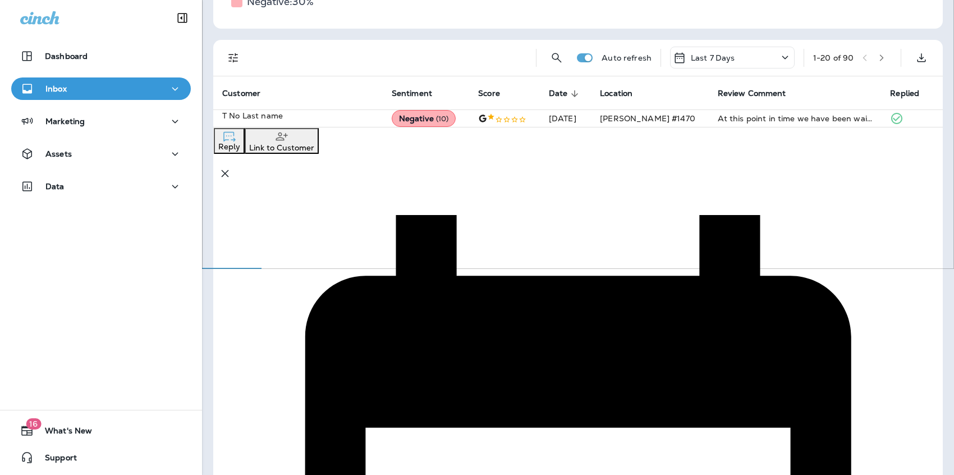
scroll to position [204, 0]
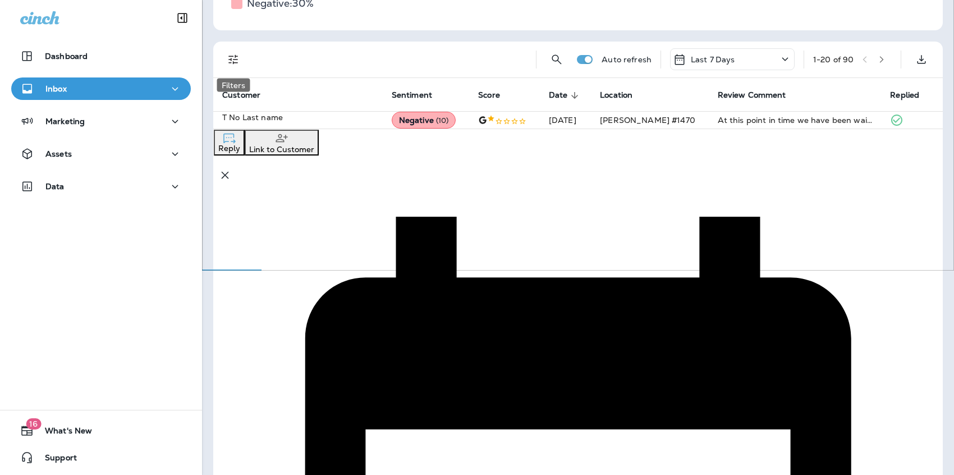
click at [242, 62] on button "Filters" at bounding box center [233, 59] width 22 height 22
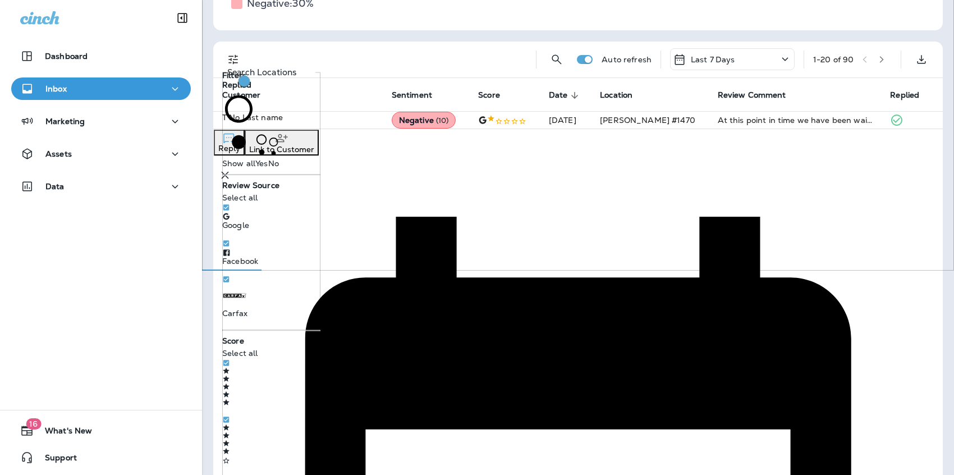
click at [268, 156] on label "No" at bounding box center [273, 152] width 11 height 31
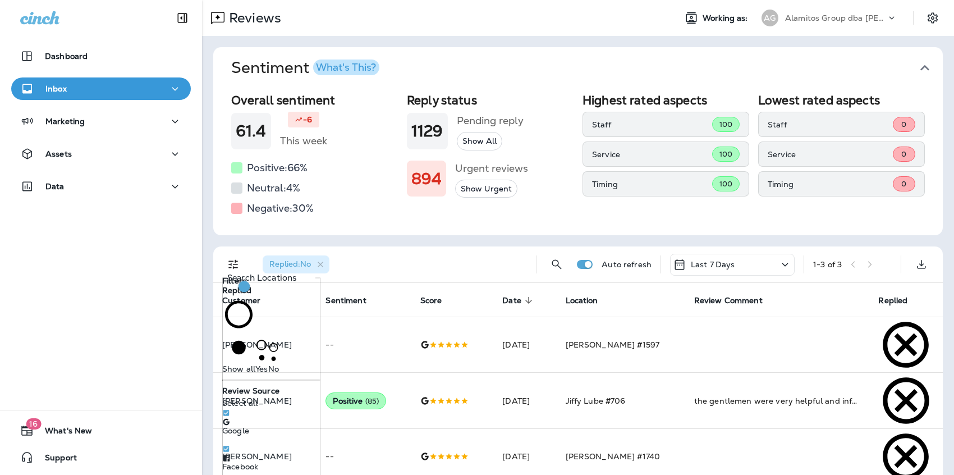
click at [673, 439] on div "Reviews Working as: AG Alamitos Group dba [PERSON_NAME] Sentiment What's This? …" at bounding box center [578, 237] width 752 height 475
